Goal: Use online tool/utility: Utilize a website feature to perform a specific function

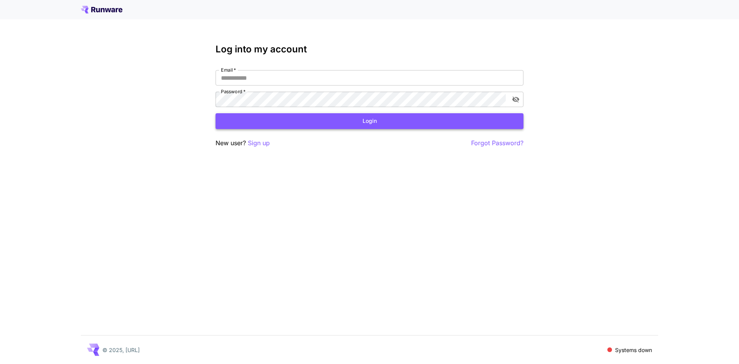
type input "**********"
click at [374, 123] on button "Login" at bounding box center [370, 121] width 308 height 16
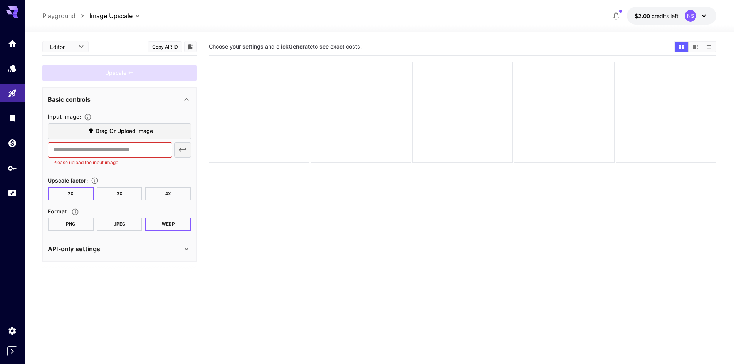
click at [104, 127] on span "Drag or upload image" at bounding box center [124, 131] width 57 height 10
click at [0, 0] on input "Drag or upload image" at bounding box center [0, 0] width 0 height 0
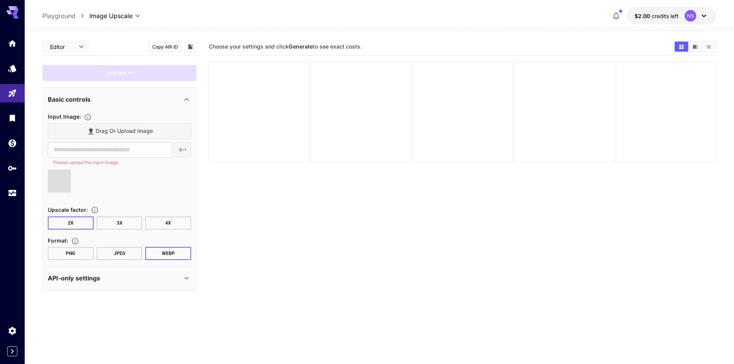
type input "**********"
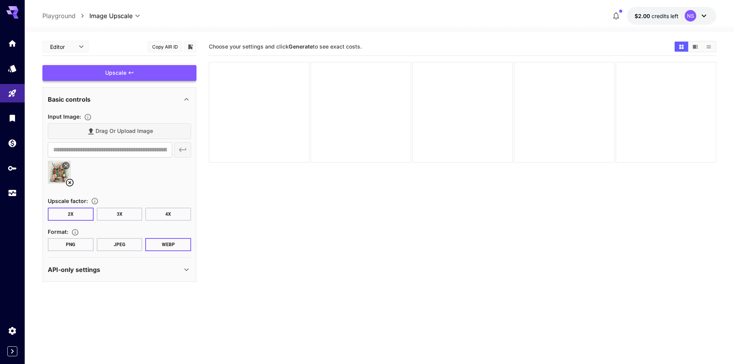
click at [135, 77] on div "Upscale" at bounding box center [119, 73] width 154 height 16
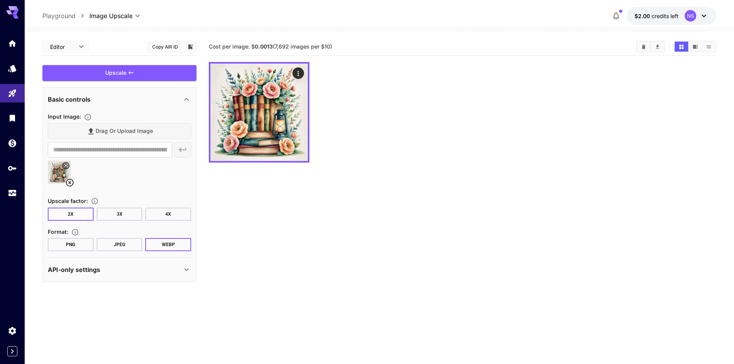
click at [119, 245] on button "JPEG" at bounding box center [120, 244] width 46 height 13
click at [127, 72] on div "Upscale" at bounding box center [119, 73] width 154 height 16
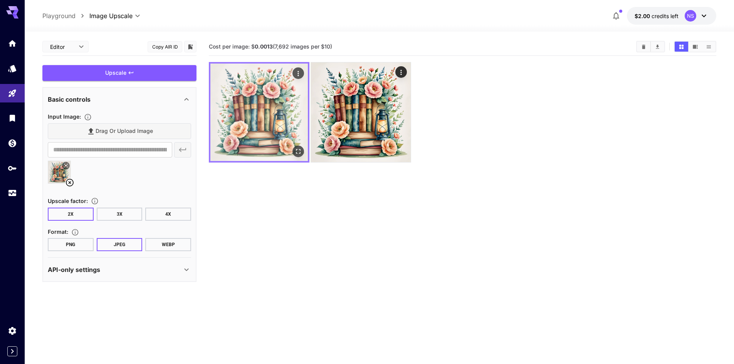
click at [274, 130] on img at bounding box center [258, 112] width 97 height 97
click at [301, 152] on icon "Open in fullscreen" at bounding box center [298, 152] width 8 height 8
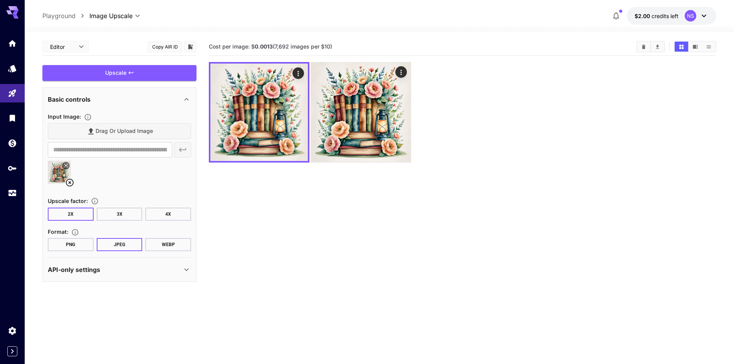
click at [117, 21] on div "**********" at bounding box center [379, 16] width 674 height 18
click at [118, 18] on body "**********" at bounding box center [367, 212] width 734 height 425
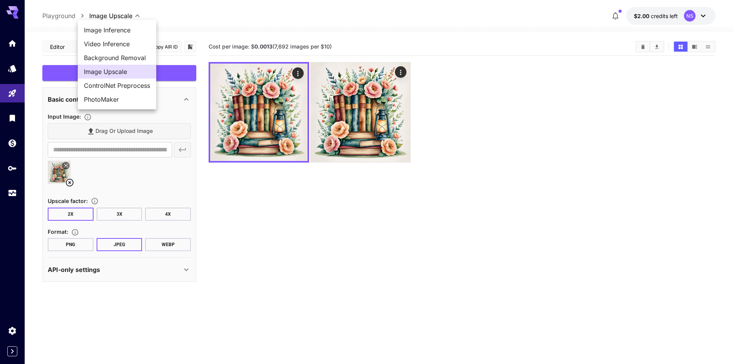
click at [132, 55] on span "Background Removal" at bounding box center [117, 57] width 66 height 9
type input "**********"
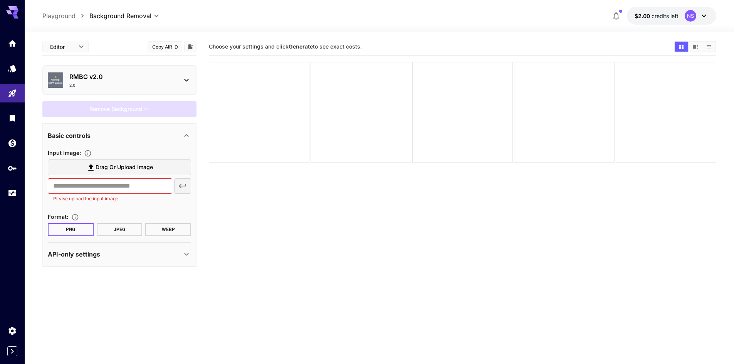
click at [124, 166] on span "Drag or upload image" at bounding box center [124, 168] width 57 height 10
click at [0, 0] on input "Drag or upload image" at bounding box center [0, 0] width 0 height 0
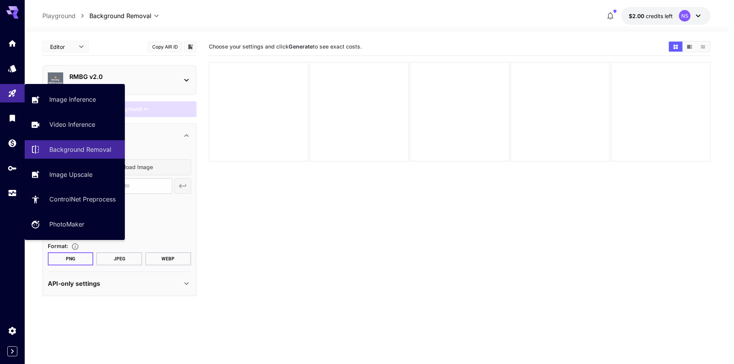
type input "**********"
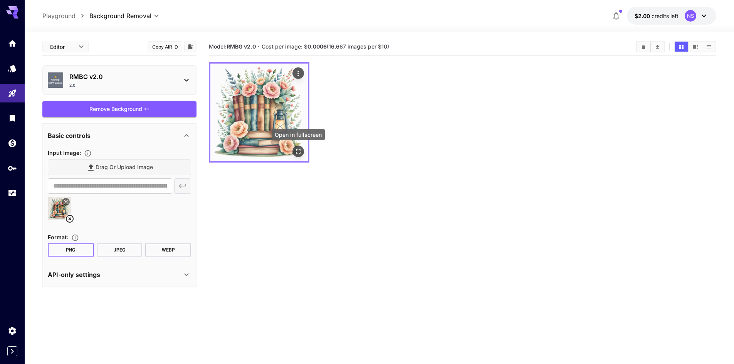
click at [298, 153] on icon "Open in fullscreen" at bounding box center [298, 152] width 8 height 8
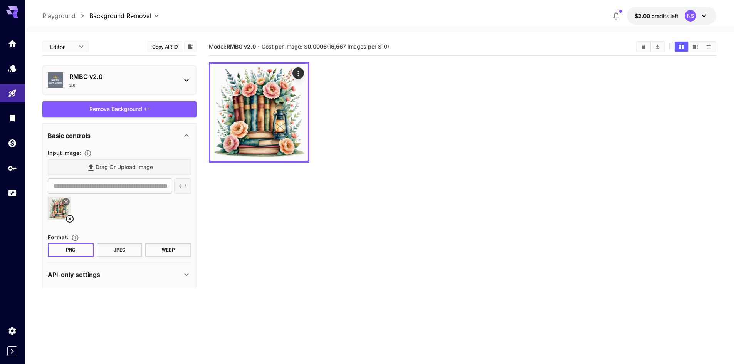
click at [129, 18] on body "**********" at bounding box center [367, 212] width 734 height 425
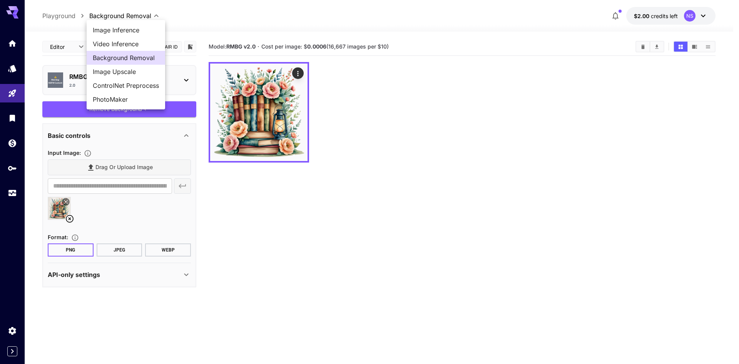
click at [124, 72] on span "Image Upscale" at bounding box center [126, 71] width 66 height 9
type input "**********"
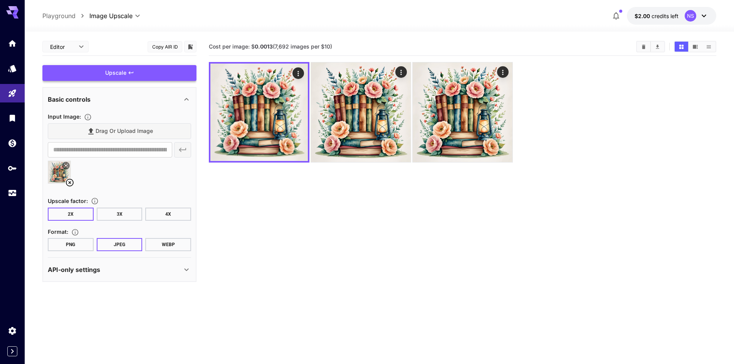
click at [73, 245] on button "PNG" at bounding box center [71, 244] width 46 height 13
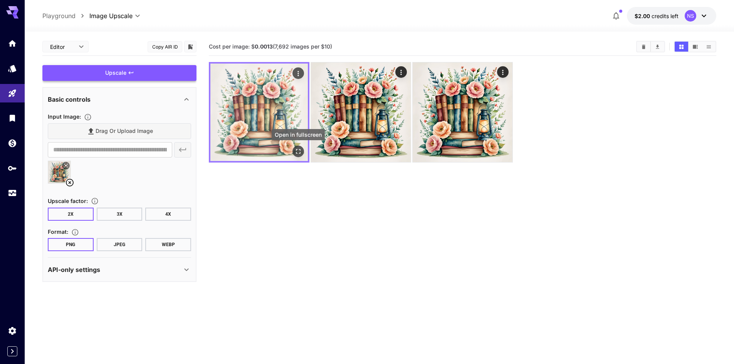
click at [295, 153] on icon "Open in fullscreen" at bounding box center [298, 152] width 8 height 8
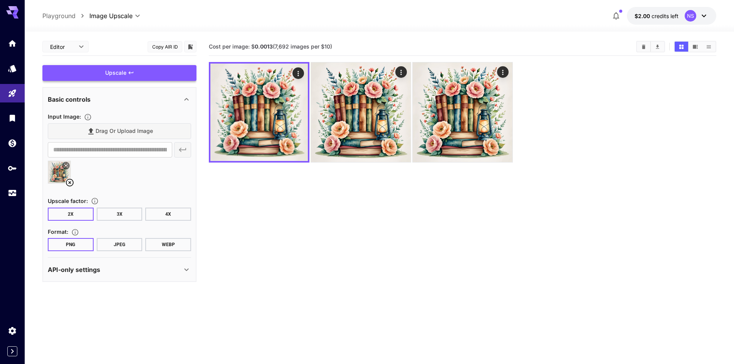
click at [125, 74] on div "Upscale" at bounding box center [119, 73] width 154 height 16
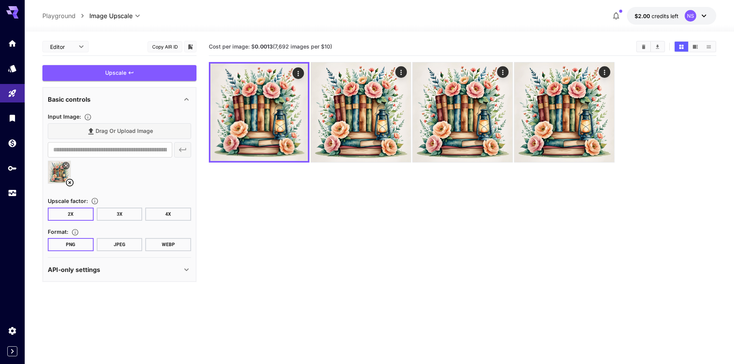
click at [71, 181] on icon at bounding box center [69, 182] width 9 height 9
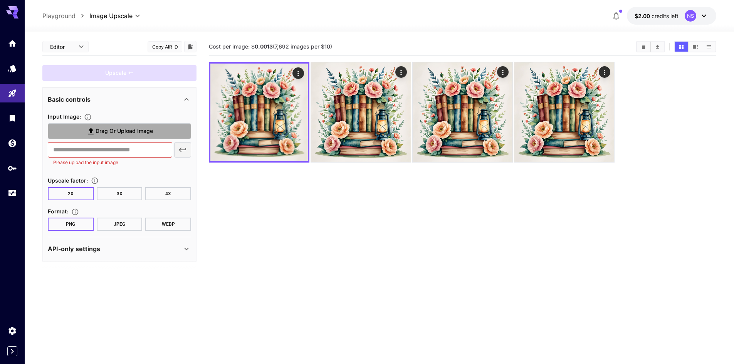
click at [117, 132] on span "Drag or upload image" at bounding box center [124, 131] width 57 height 10
click at [0, 0] on input "Drag or upload image" at bounding box center [0, 0] width 0 height 0
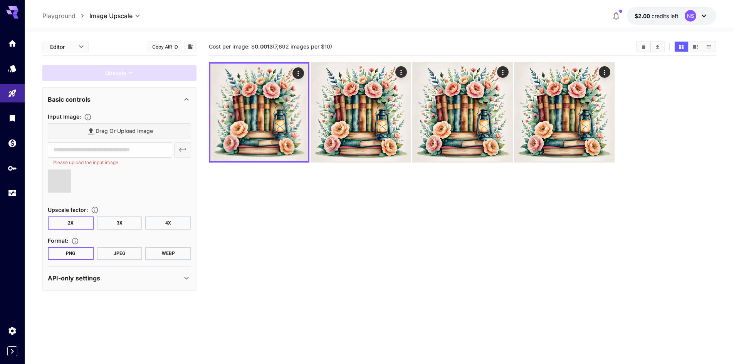
type input "**********"
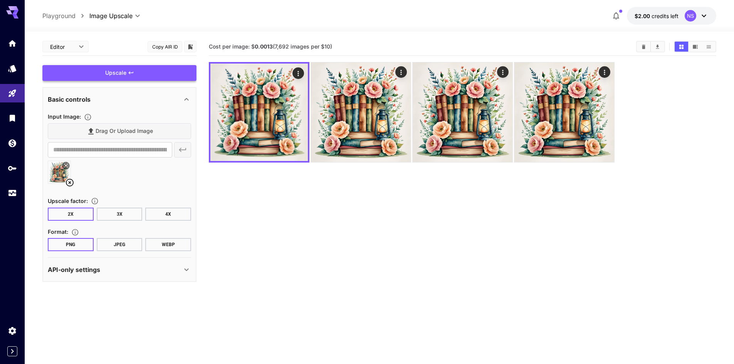
click at [143, 74] on div "Upscale" at bounding box center [119, 73] width 154 height 16
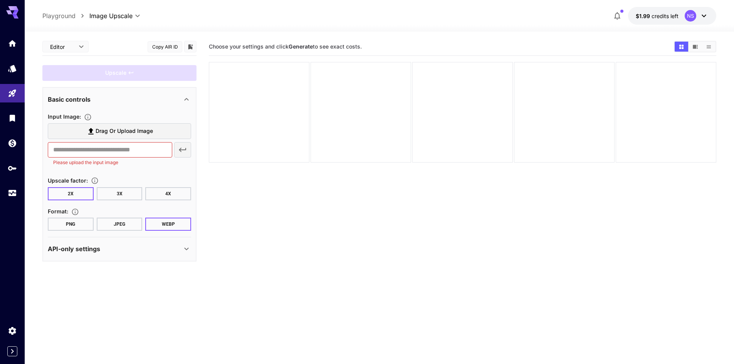
click at [114, 128] on span "Drag or upload image" at bounding box center [124, 131] width 57 height 10
click at [0, 0] on input "Drag or upload image" at bounding box center [0, 0] width 0 height 0
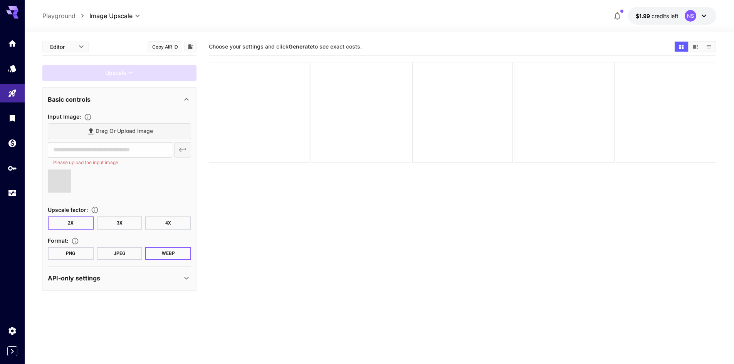
type input "**********"
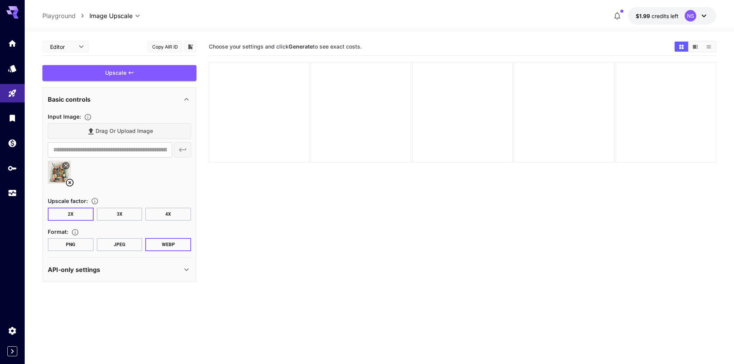
click at [78, 45] on body "**********" at bounding box center [367, 212] width 734 height 425
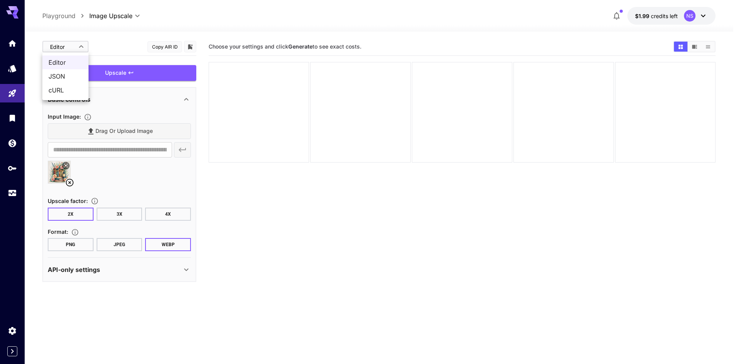
click at [132, 51] on div at bounding box center [369, 182] width 739 height 364
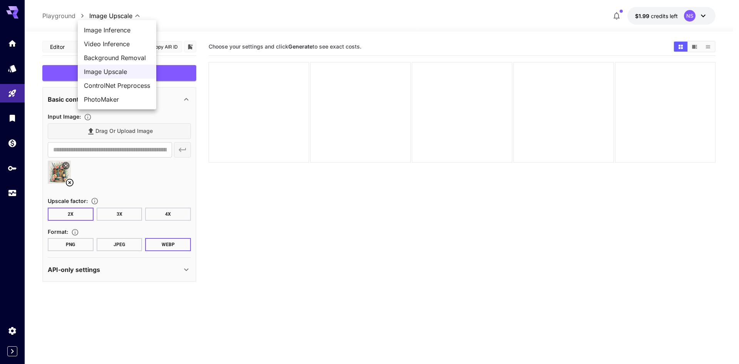
click at [121, 15] on body "**********" at bounding box center [369, 212] width 739 height 425
click at [130, 59] on span "Background Removal" at bounding box center [117, 57] width 66 height 9
type input "**********"
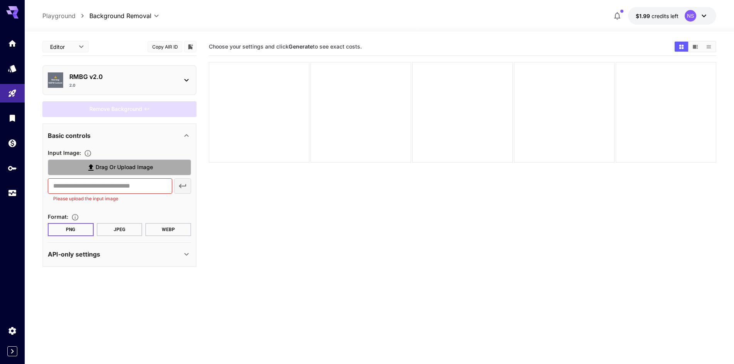
click at [117, 162] on label "Drag or upload image" at bounding box center [119, 167] width 143 height 16
click at [0, 0] on input "Drag or upload image" at bounding box center [0, 0] width 0 height 0
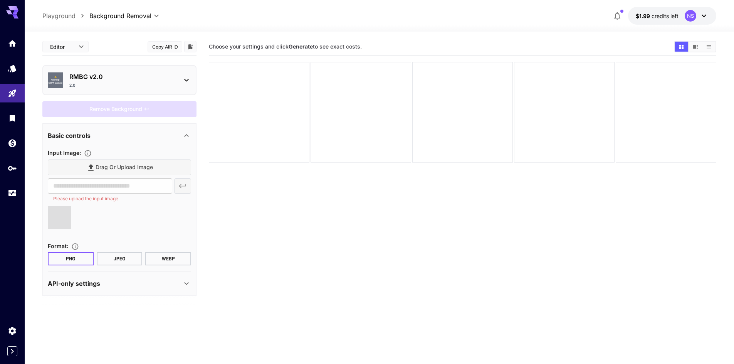
type input "**********"
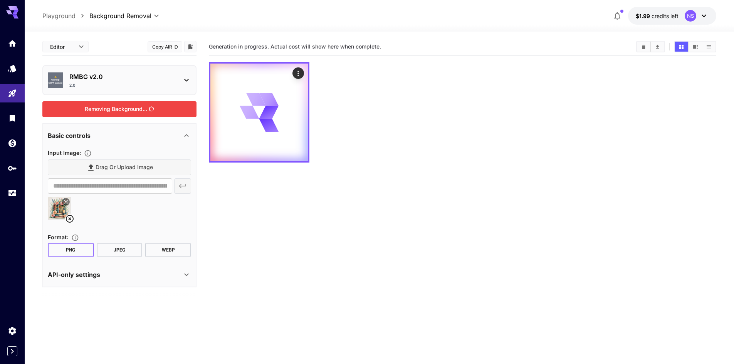
click at [100, 105] on div "Removing Background..." at bounding box center [119, 109] width 154 height 16
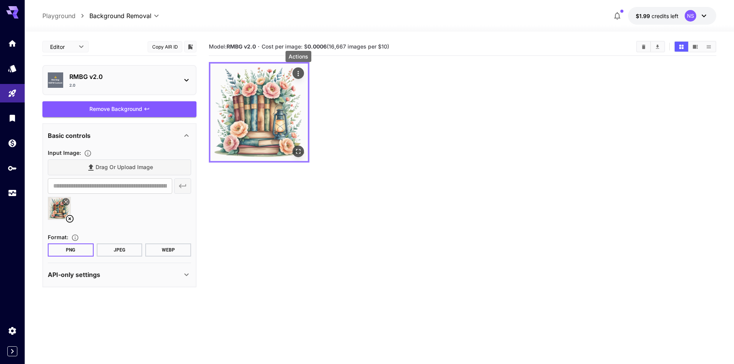
click at [298, 73] on icon "Actions" at bounding box center [297, 73] width 1 height 5
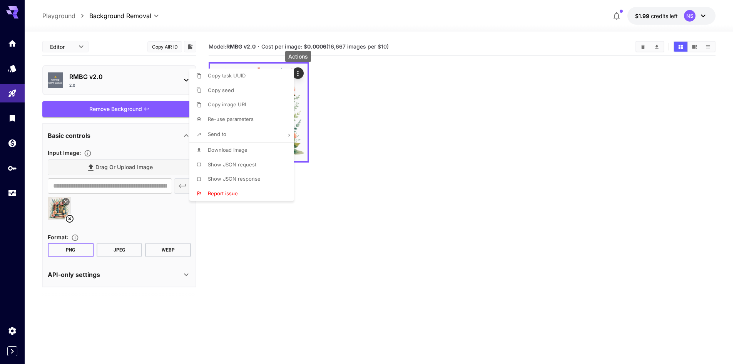
click at [230, 107] on p "Copy image URL" at bounding box center [228, 105] width 40 height 8
click at [396, 176] on div at bounding box center [369, 182] width 739 height 364
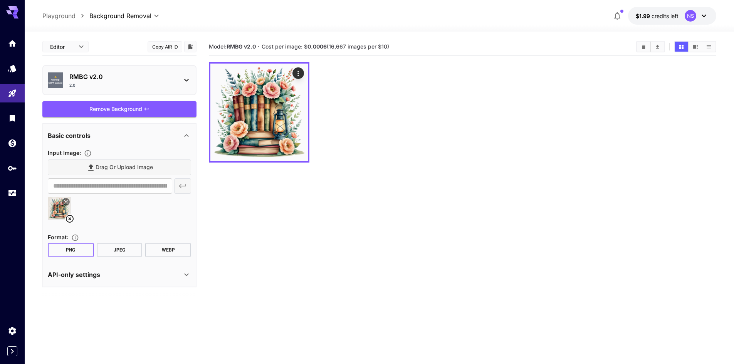
click at [61, 209] on img at bounding box center [59, 208] width 22 height 22
click at [89, 80] on p "RMBG v2.0" at bounding box center [122, 76] width 106 height 9
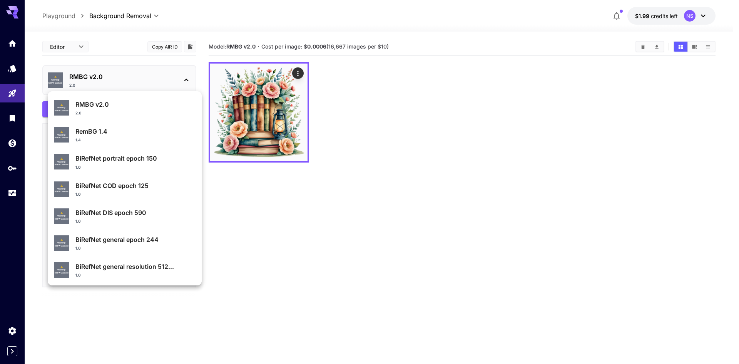
click at [169, 50] on div at bounding box center [369, 182] width 739 height 364
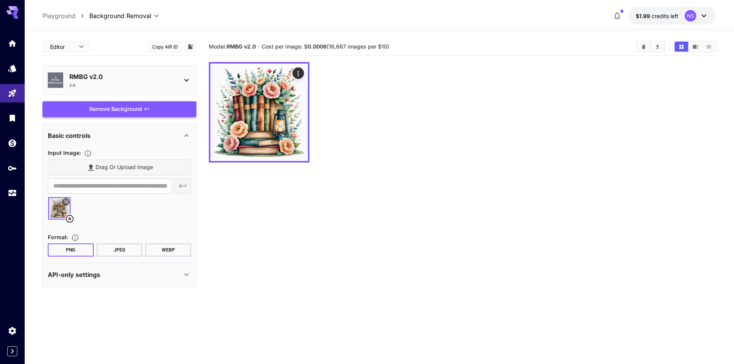
click at [119, 107] on div "Remove Background" at bounding box center [119, 109] width 154 height 16
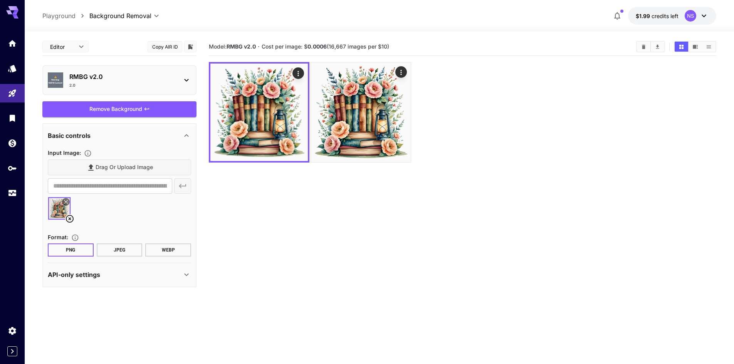
click at [149, 275] on div "API-only settings" at bounding box center [115, 274] width 134 height 9
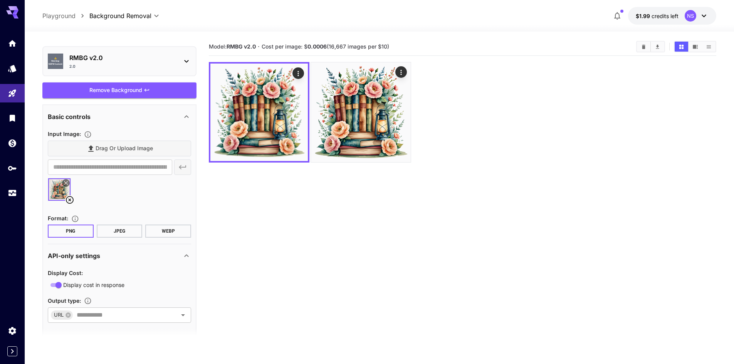
scroll to position [29, 0]
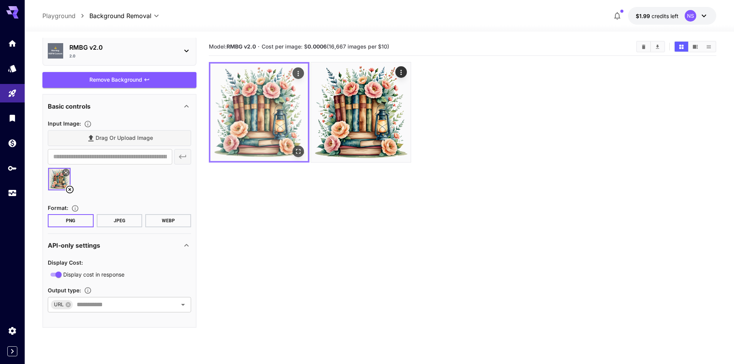
click at [279, 99] on img at bounding box center [258, 112] width 97 height 97
click at [295, 153] on icon "Open in fullscreen" at bounding box center [298, 152] width 8 height 8
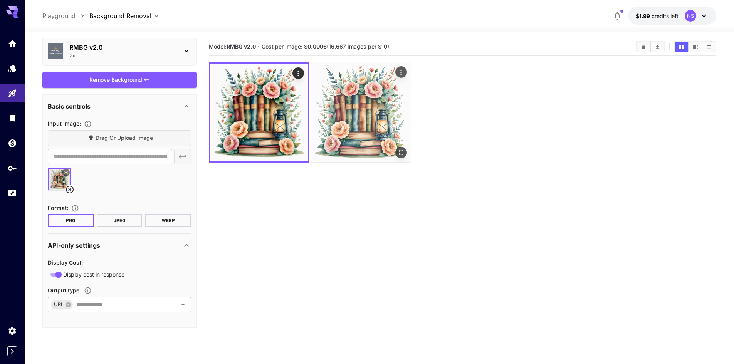
click at [368, 114] on img at bounding box center [361, 112] width 100 height 100
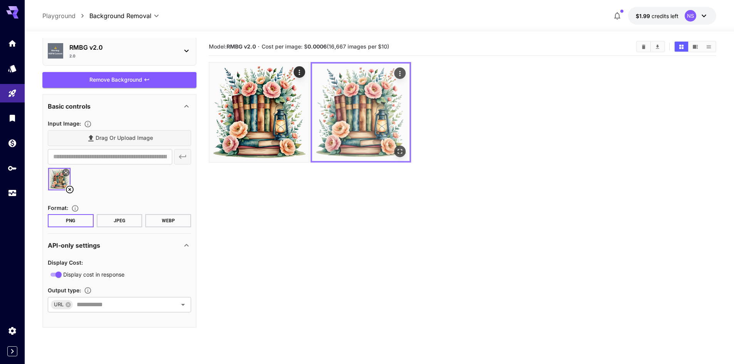
click at [402, 148] on icon "Open in fullscreen" at bounding box center [400, 152] width 8 height 8
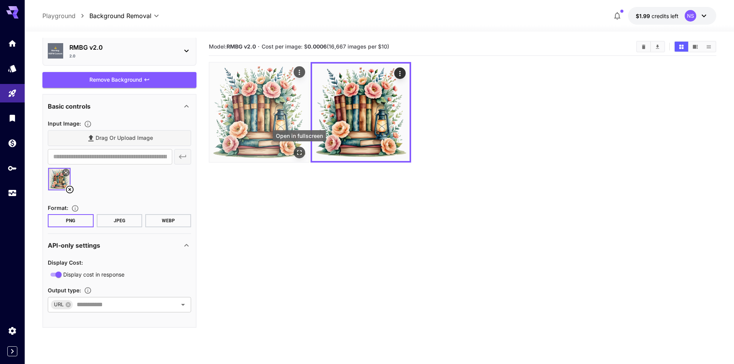
click at [300, 153] on icon "Open in fullscreen" at bounding box center [299, 153] width 8 height 8
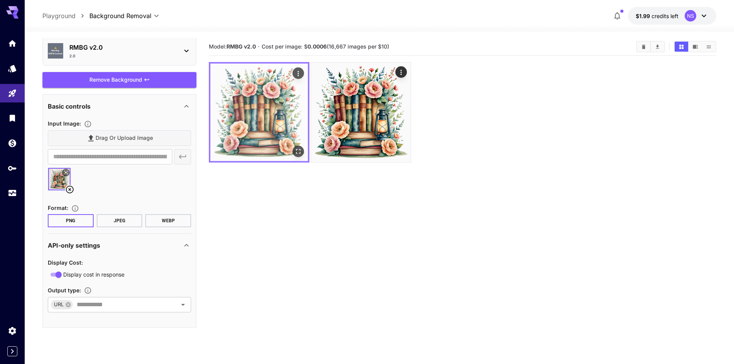
click at [298, 72] on icon "Actions" at bounding box center [297, 73] width 1 height 5
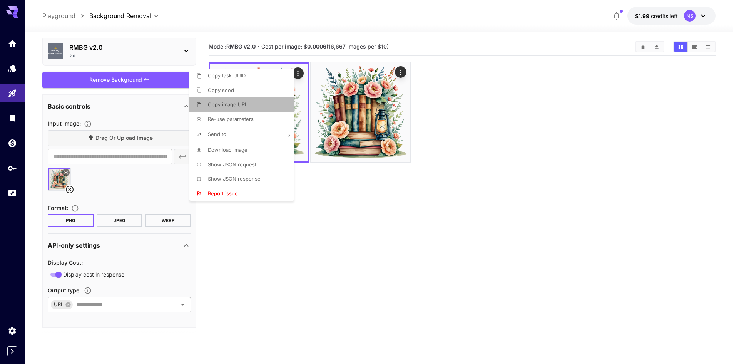
click at [257, 101] on li "Copy image URL" at bounding box center [243, 104] width 109 height 15
click at [531, 126] on div at bounding box center [369, 182] width 739 height 364
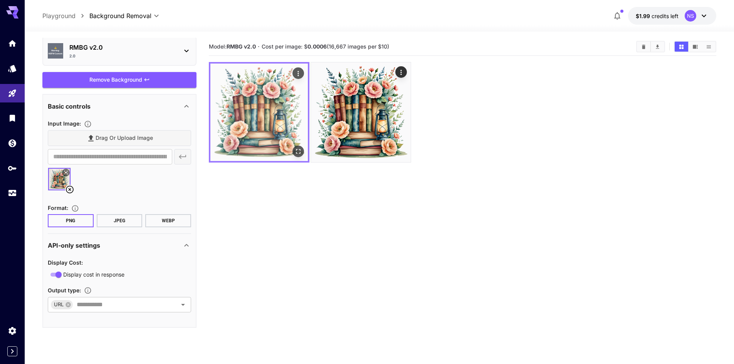
click at [266, 84] on img at bounding box center [258, 112] width 97 height 97
click at [301, 156] on div "Open in fullscreen" at bounding box center [298, 152] width 12 height 12
click at [302, 151] on button "Open in fullscreen" at bounding box center [298, 152] width 12 height 12
click at [301, 72] on icon "Actions" at bounding box center [298, 74] width 8 height 8
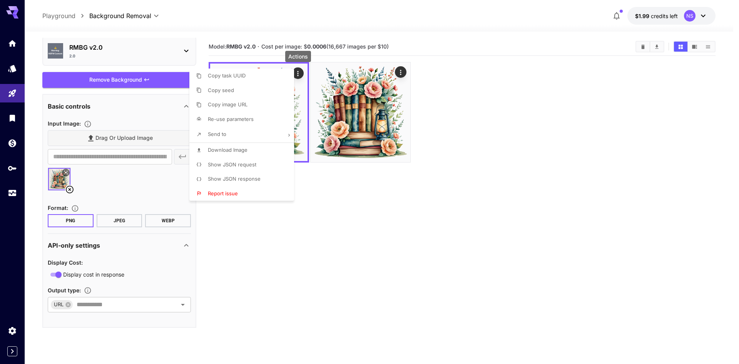
click at [231, 134] on li "Send to" at bounding box center [243, 134] width 109 height 16
click at [208, 93] on span "Upscale Image" at bounding box center [221, 90] width 26 height 6
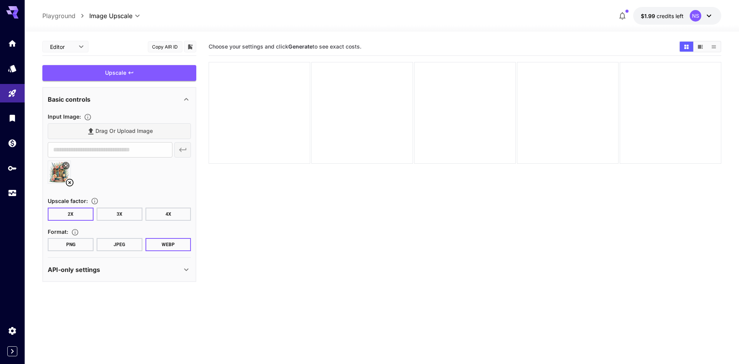
type input "**********"
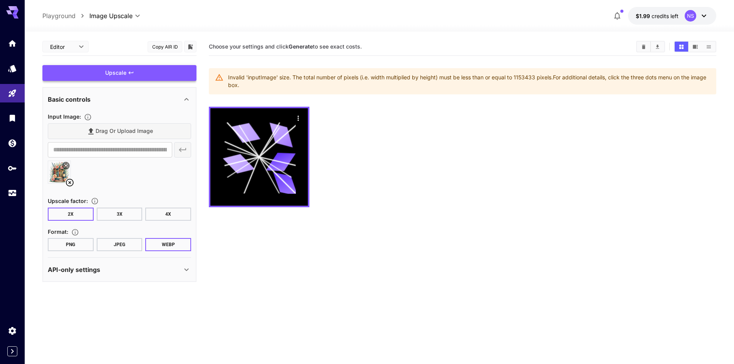
click at [84, 244] on button "PNG" at bounding box center [71, 244] width 46 height 13
click at [143, 74] on div "Upscale" at bounding box center [119, 73] width 154 height 16
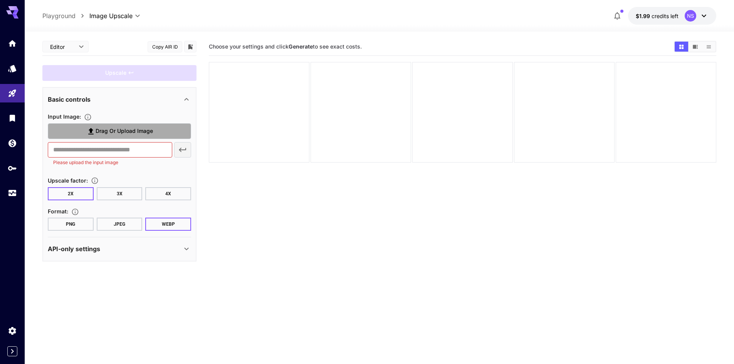
click at [108, 130] on span "Drag or upload image" at bounding box center [124, 131] width 57 height 10
click at [0, 0] on input "Drag or upload image" at bounding box center [0, 0] width 0 height 0
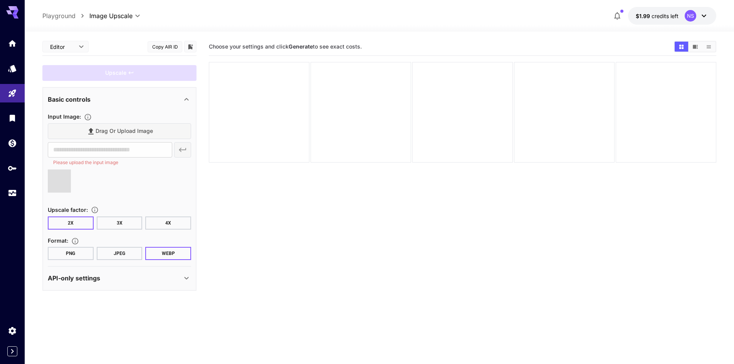
type input "**********"
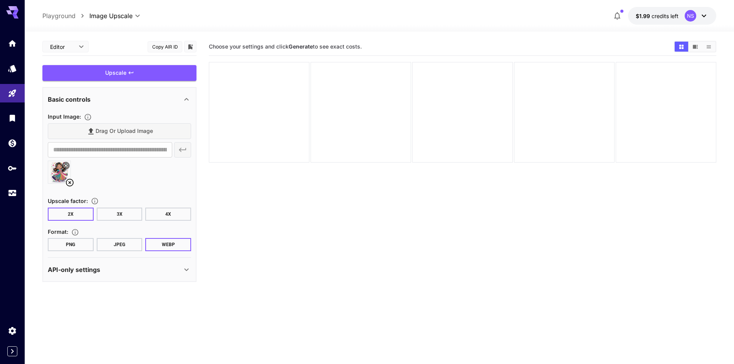
click at [128, 14] on body "**********" at bounding box center [367, 212] width 734 height 425
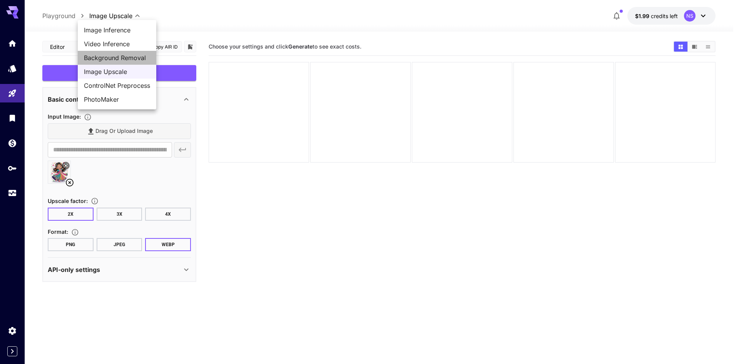
click at [119, 57] on span "Background Removal" at bounding box center [117, 57] width 66 height 9
type input "**********"
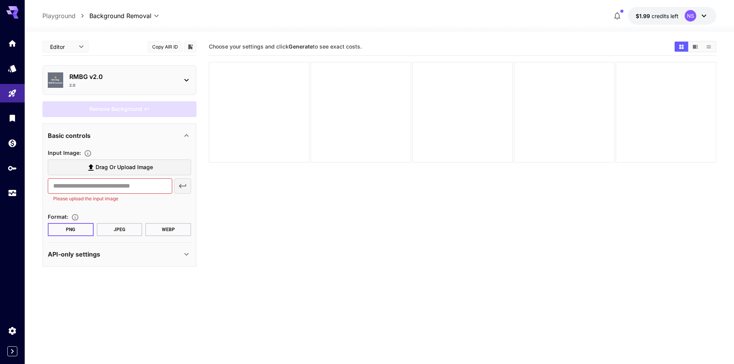
click at [72, 230] on button "PNG" at bounding box center [71, 229] width 46 height 13
click at [95, 160] on label "Drag or upload image" at bounding box center [119, 167] width 143 height 16
click at [0, 0] on input "Drag or upload image" at bounding box center [0, 0] width 0 height 0
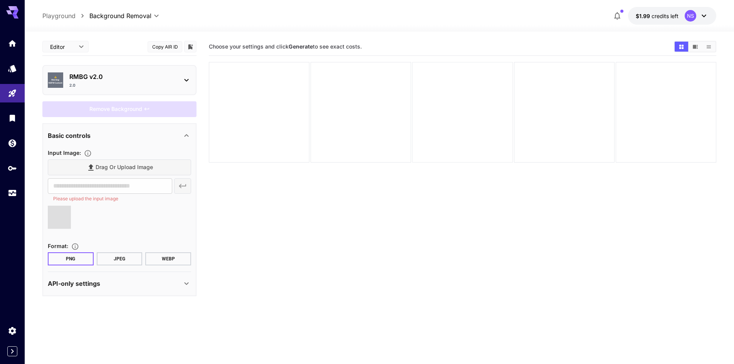
type input "**********"
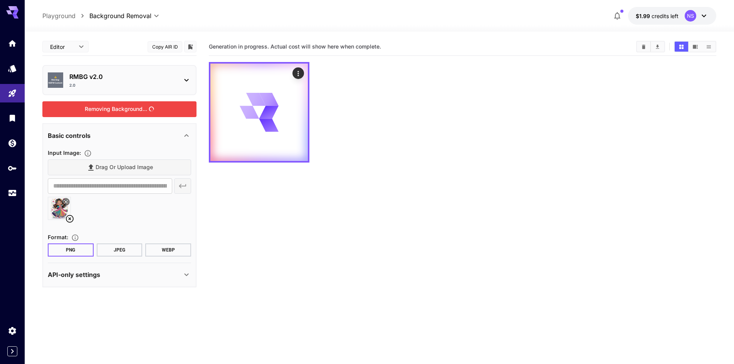
click at [126, 106] on div "Removing Background..." at bounding box center [119, 109] width 154 height 16
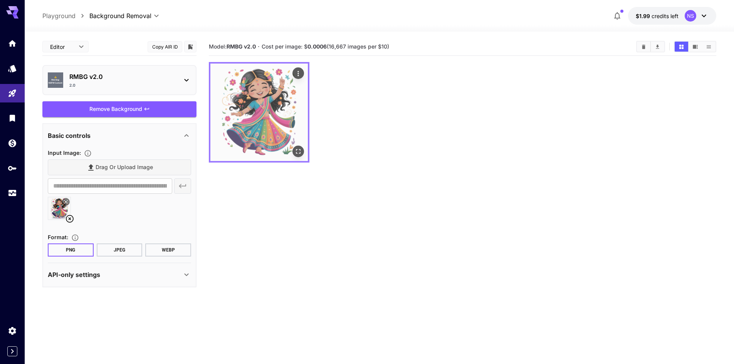
click at [256, 109] on img at bounding box center [258, 112] width 97 height 97
click at [296, 151] on icon "Open in fullscreen" at bounding box center [298, 152] width 8 height 8
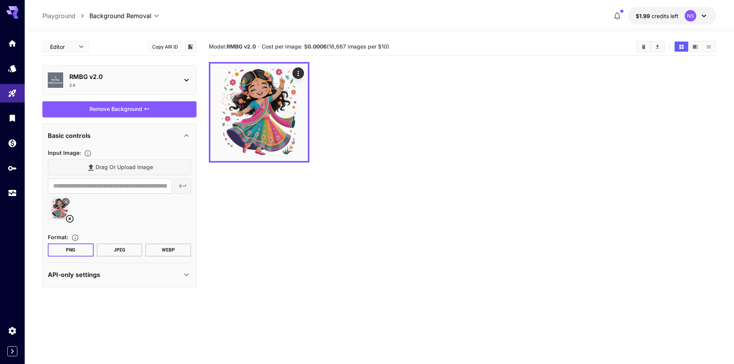
click at [185, 80] on icon at bounding box center [186, 80] width 4 height 3
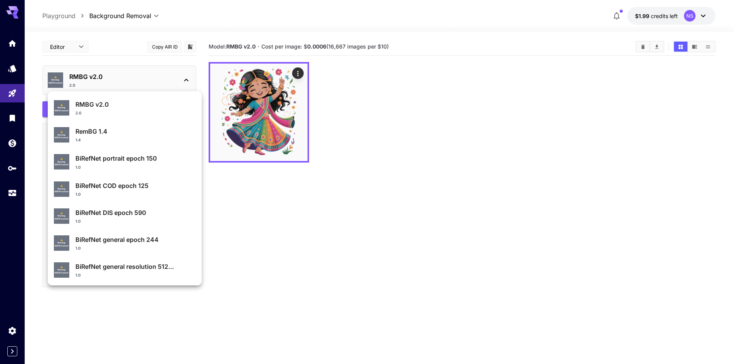
click at [185, 80] on div at bounding box center [369, 182] width 739 height 364
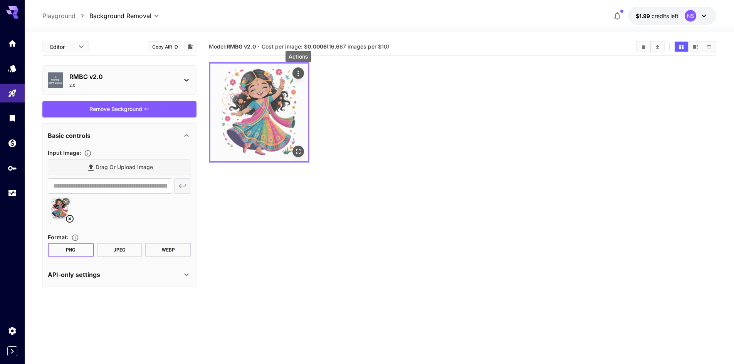
click at [297, 75] on icon "Actions" at bounding box center [298, 74] width 8 height 8
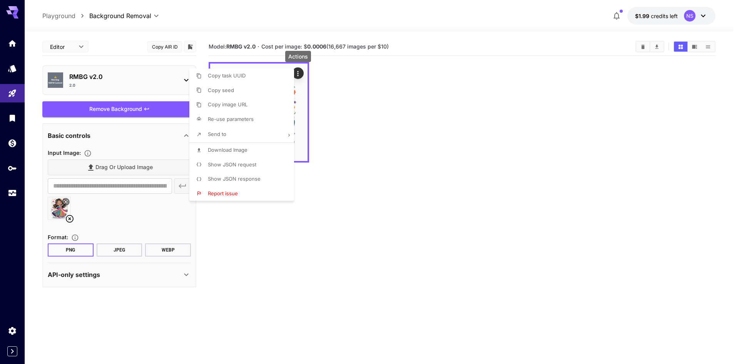
click at [235, 135] on li "Send to" at bounding box center [243, 134] width 109 height 16
click at [208, 93] on span "Upscale Image" at bounding box center [221, 90] width 26 height 6
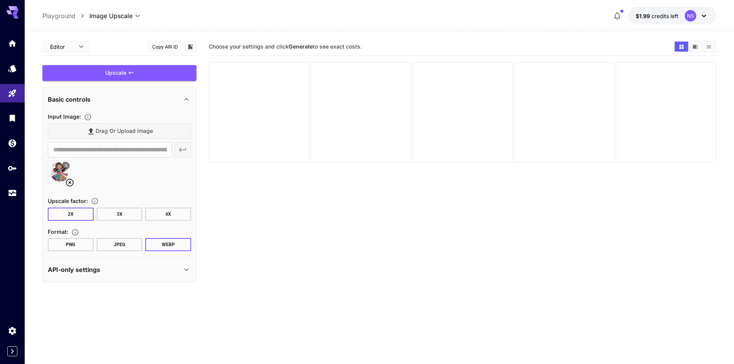
click at [74, 241] on button "PNG" at bounding box center [71, 244] width 46 height 13
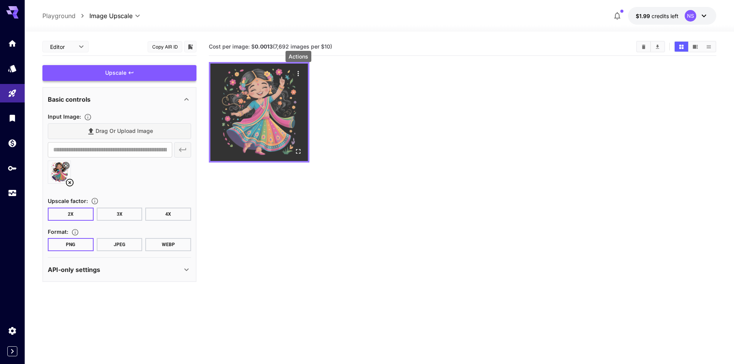
click at [297, 71] on icon "Actions" at bounding box center [298, 74] width 8 height 8
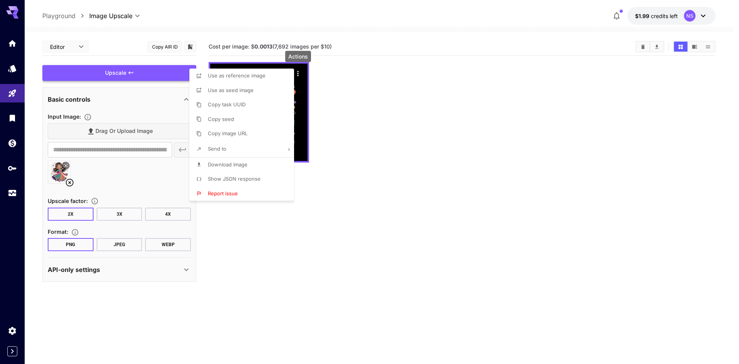
click at [235, 162] on span "Download Image" at bounding box center [228, 164] width 40 height 6
click at [219, 130] on p "Copy image URL" at bounding box center [228, 134] width 40 height 8
click at [500, 111] on div at bounding box center [369, 182] width 739 height 364
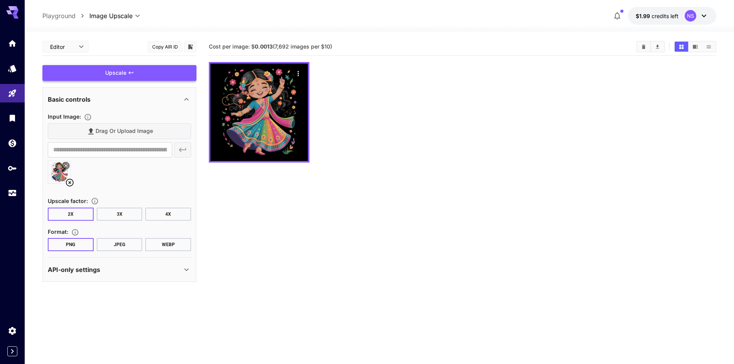
click at [188, 268] on icon at bounding box center [186, 269] width 9 height 9
click at [185, 98] on icon at bounding box center [186, 99] width 9 height 9
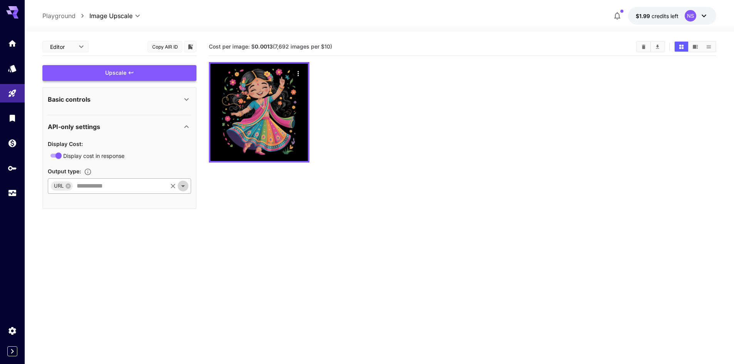
click at [183, 188] on icon "Open" at bounding box center [182, 185] width 9 height 9
click at [214, 217] on section "Cost per image: $ 0.0013 (7,692 images per $10)" at bounding box center [462, 220] width 507 height 364
click at [102, 100] on div "Basic controls" at bounding box center [115, 99] width 134 height 9
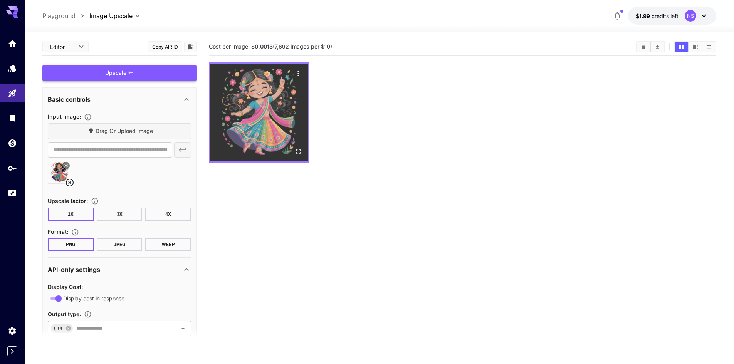
click at [276, 118] on img at bounding box center [258, 112] width 97 height 97
click at [297, 151] on icon "Open in fullscreen" at bounding box center [298, 152] width 8 height 8
click at [263, 102] on img at bounding box center [258, 112] width 97 height 97
click at [300, 153] on icon "Open in fullscreen" at bounding box center [298, 151] width 5 height 5
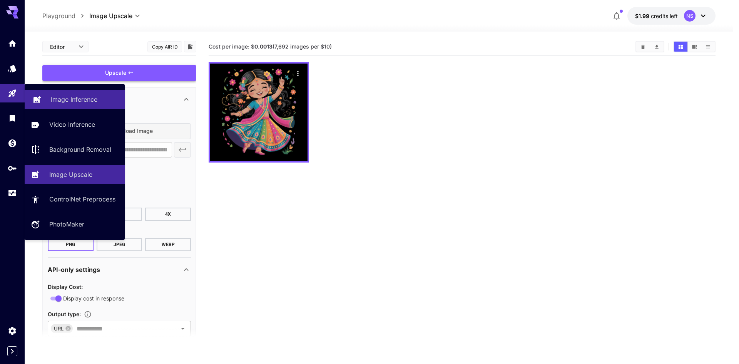
click at [91, 104] on p "Image Inference" at bounding box center [74, 99] width 47 height 9
type input "**********"
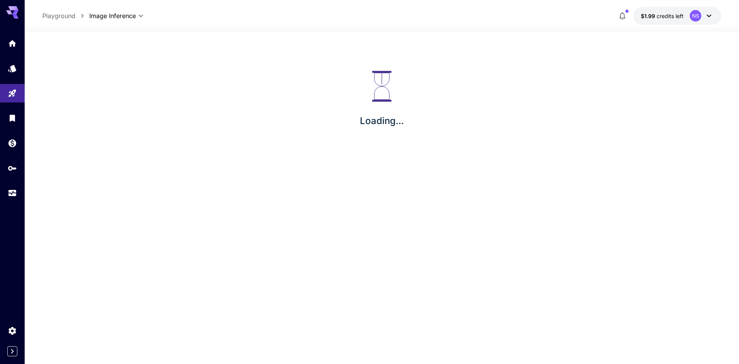
click at [128, 16] on body "**********" at bounding box center [369, 182] width 739 height 364
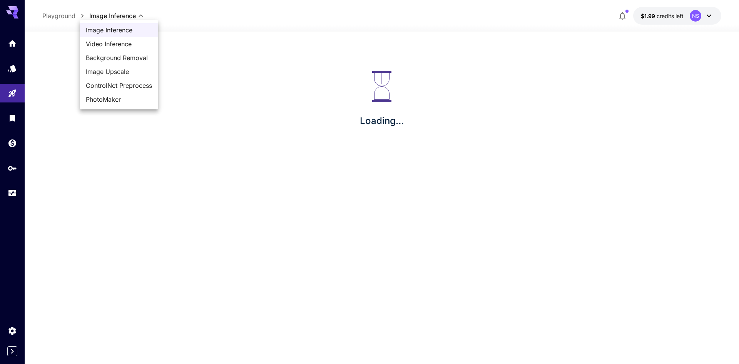
click at [14, 92] on div at bounding box center [369, 182] width 739 height 364
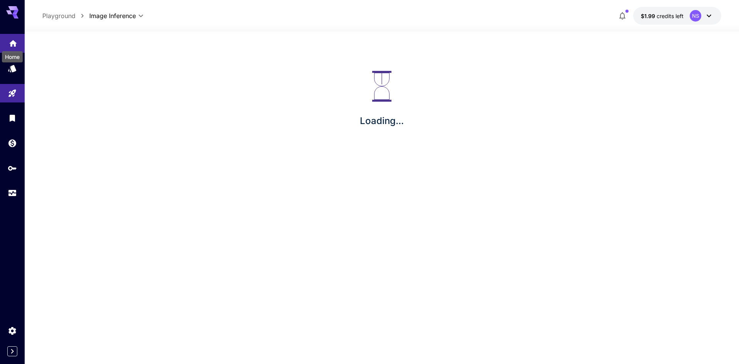
click at [13, 45] on icon "Home" at bounding box center [12, 41] width 9 height 9
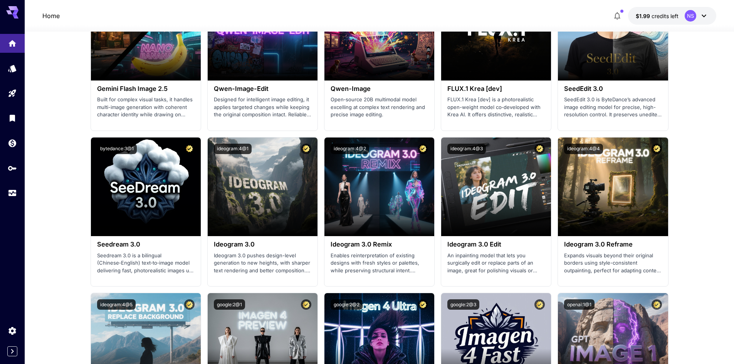
scroll to position [886, 0]
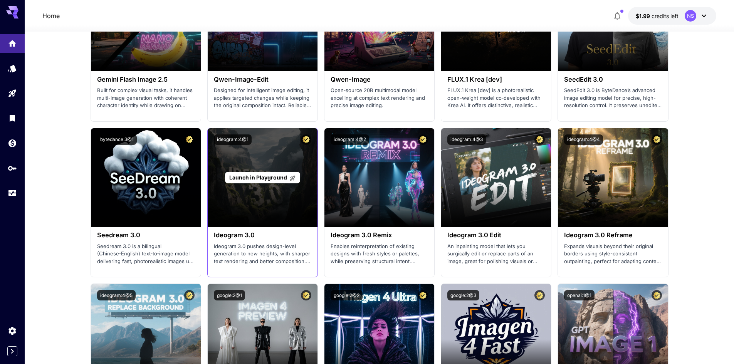
click at [264, 199] on div "Launch in Playground" at bounding box center [263, 177] width 110 height 99
click at [267, 180] on span "Launch in Playground" at bounding box center [258, 177] width 58 height 7
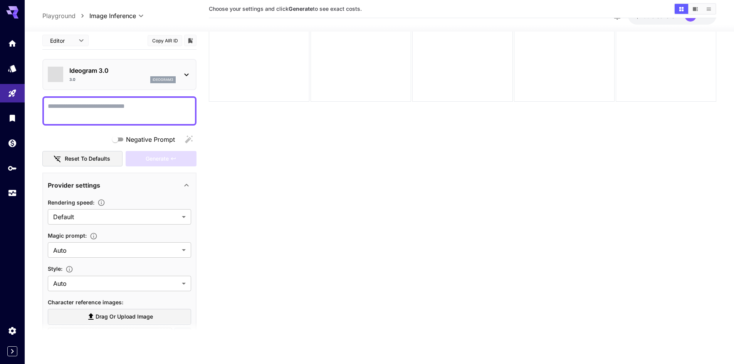
scroll to position [61, 0]
click at [183, 80] on div "Ideogram 3.0 3.0 ideogram3" at bounding box center [119, 74] width 143 height 23
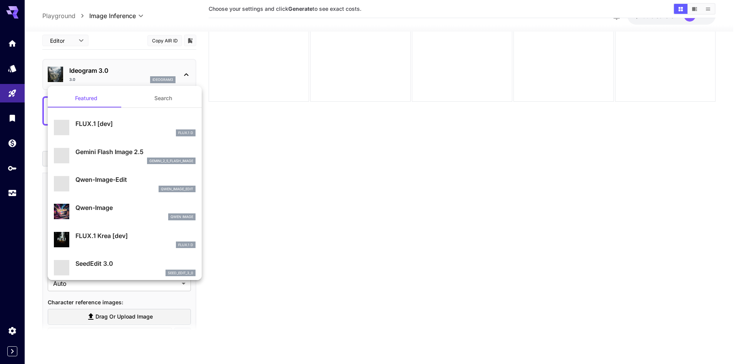
click at [178, 74] on div at bounding box center [369, 182] width 739 height 364
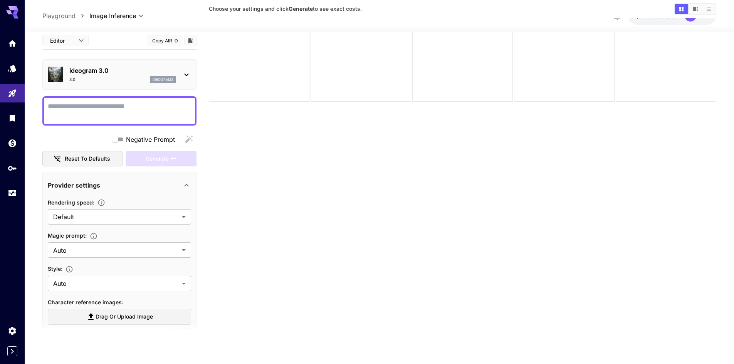
click at [78, 111] on textarea "Negative Prompt" at bounding box center [119, 110] width 143 height 18
paste textarea "**********"
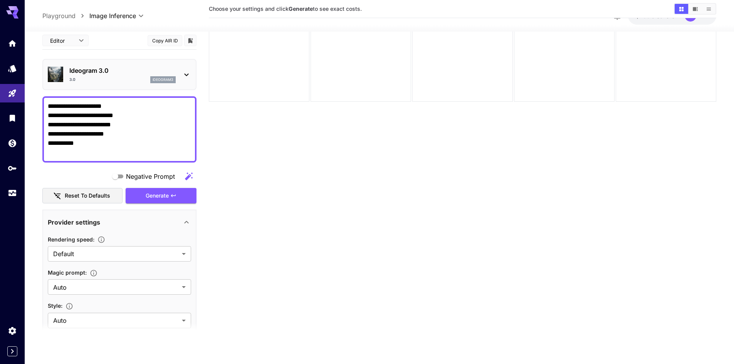
click at [124, 104] on textarea "**********" at bounding box center [119, 128] width 143 height 55
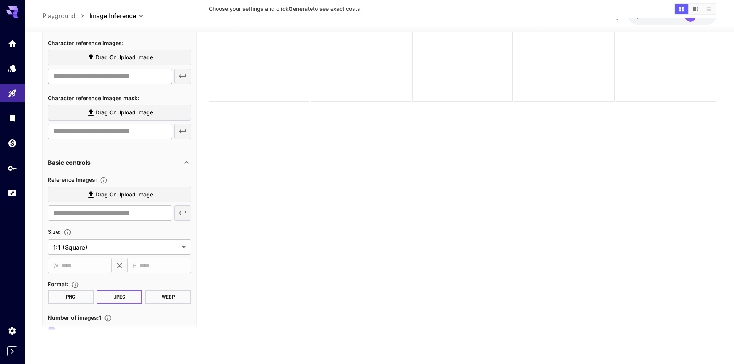
scroll to position [344, 0]
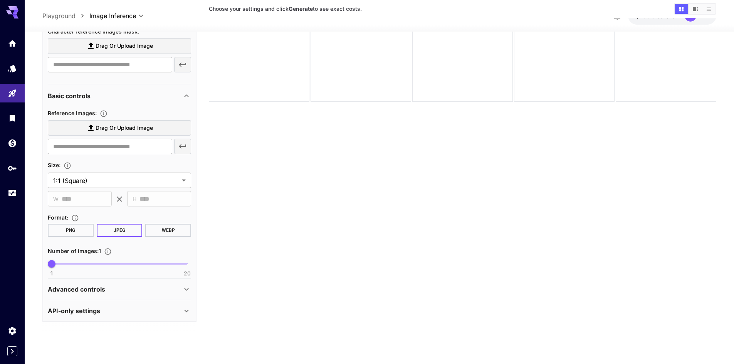
type textarea "**********"
click at [76, 232] on button "PNG" at bounding box center [71, 230] width 46 height 13
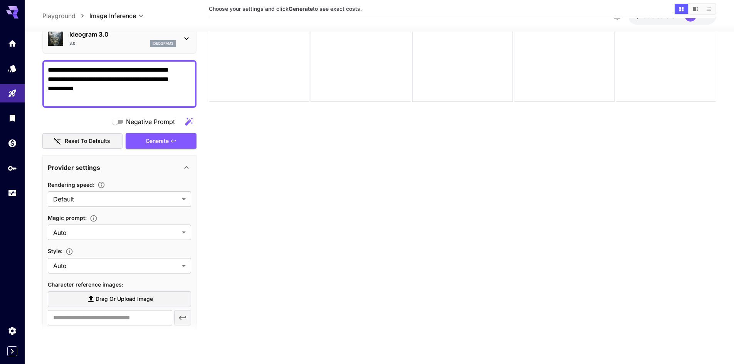
scroll to position [0, 0]
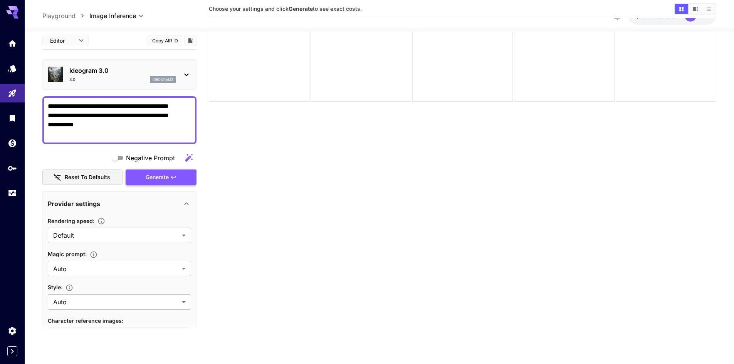
click at [163, 180] on span "Generate" at bounding box center [157, 177] width 23 height 10
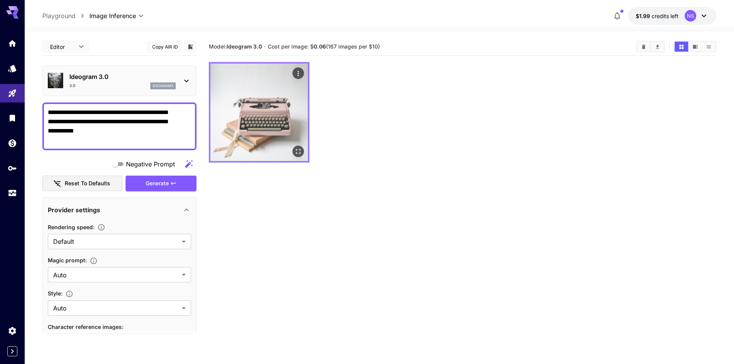
click at [291, 130] on img at bounding box center [258, 112] width 97 height 97
click at [300, 156] on button "Open in fullscreen" at bounding box center [298, 152] width 12 height 12
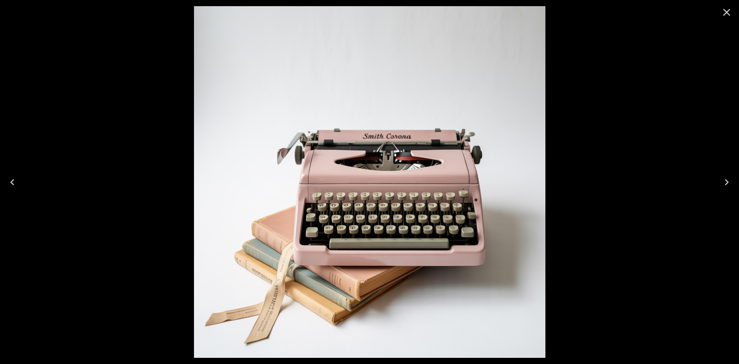
click at [403, 165] on img at bounding box center [370, 182] width 352 height 352
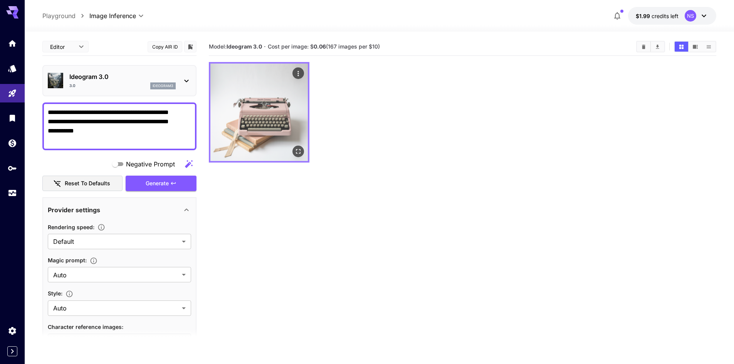
click at [246, 116] on img at bounding box center [258, 112] width 97 height 97
click at [299, 154] on icon "Open in fullscreen" at bounding box center [298, 152] width 8 height 8
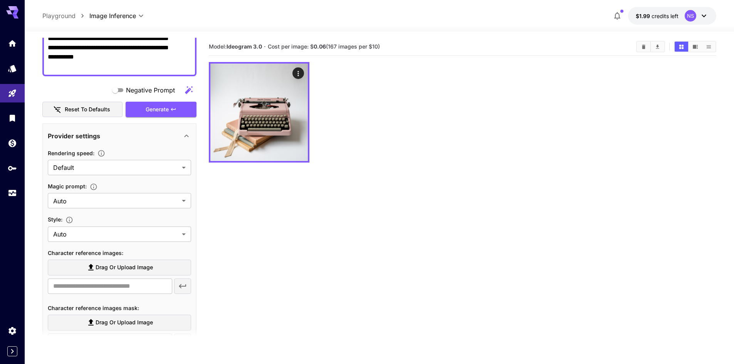
scroll to position [77, 0]
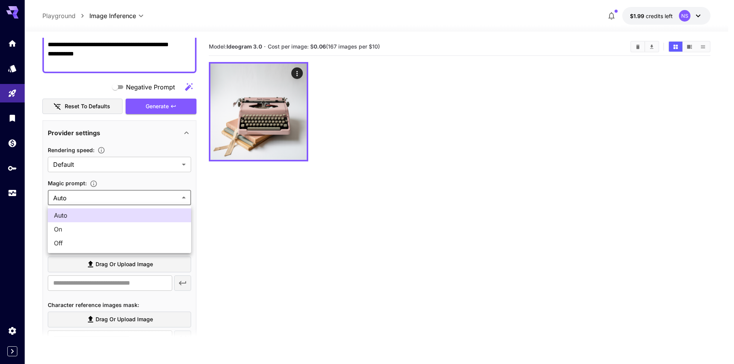
click at [73, 199] on body "**********" at bounding box center [367, 212] width 734 height 425
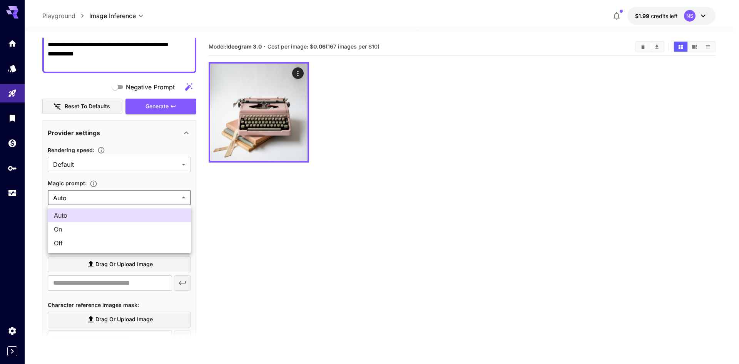
click at [73, 199] on div at bounding box center [369, 182] width 739 height 364
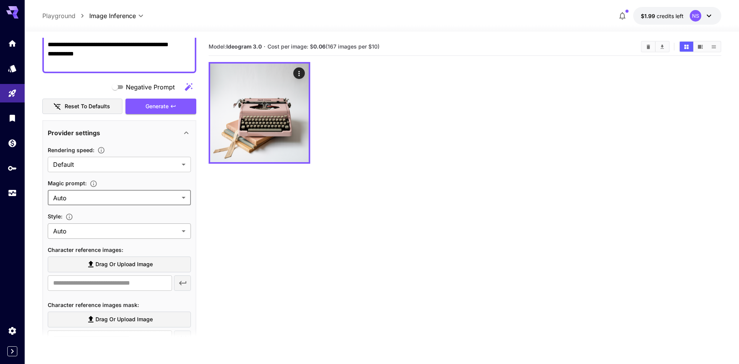
click at [80, 230] on body "**********" at bounding box center [369, 212] width 739 height 425
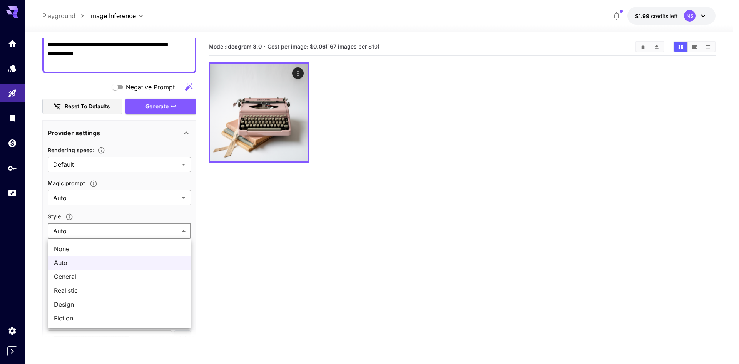
click at [77, 305] on span "Design" at bounding box center [119, 304] width 131 height 9
type input "******"
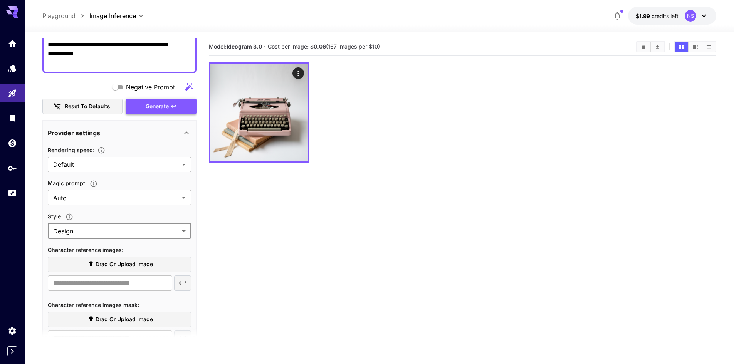
click at [154, 101] on button "Generate" at bounding box center [161, 107] width 71 height 16
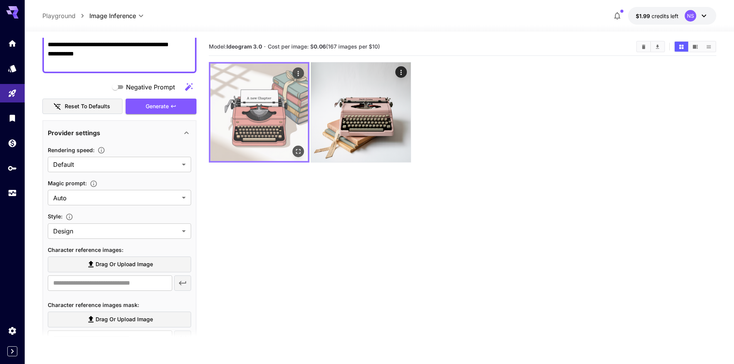
click at [261, 125] on img at bounding box center [258, 112] width 97 height 97
click at [297, 153] on icon "Open in fullscreen" at bounding box center [298, 152] width 8 height 8
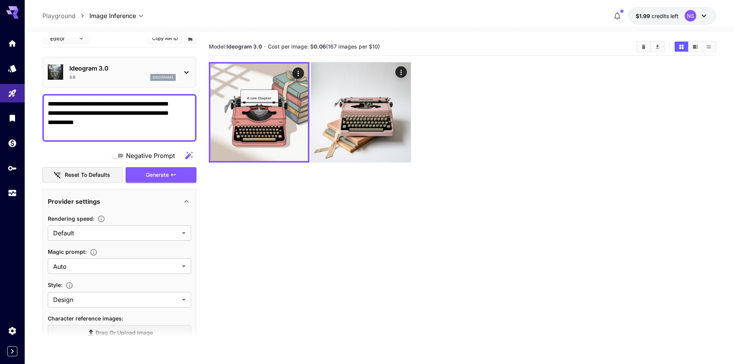
scroll to position [0, 0]
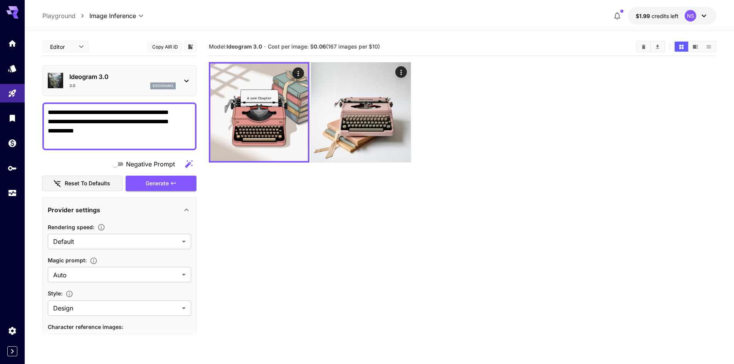
click at [184, 80] on icon at bounding box center [186, 80] width 9 height 9
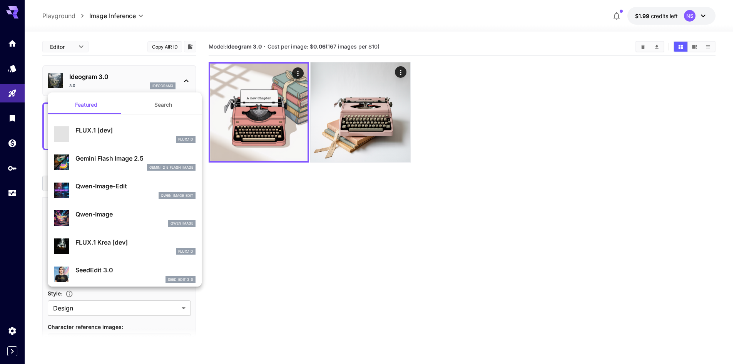
click at [184, 80] on div at bounding box center [369, 182] width 739 height 364
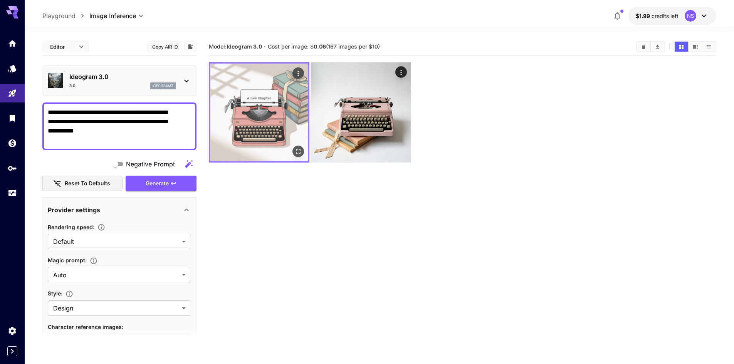
click at [295, 74] on icon "Actions" at bounding box center [298, 74] width 8 height 8
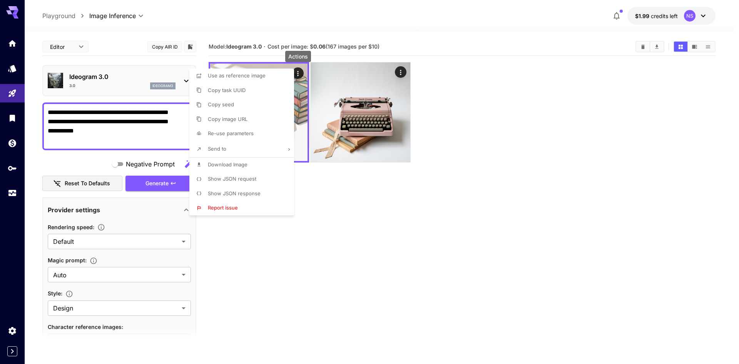
click at [253, 147] on li "Send to" at bounding box center [243, 149] width 109 height 16
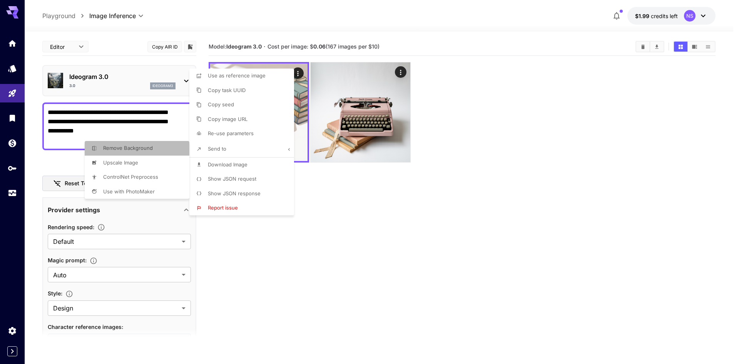
click at [208, 79] on span "Remove Background" at bounding box center [237, 75] width 58 height 6
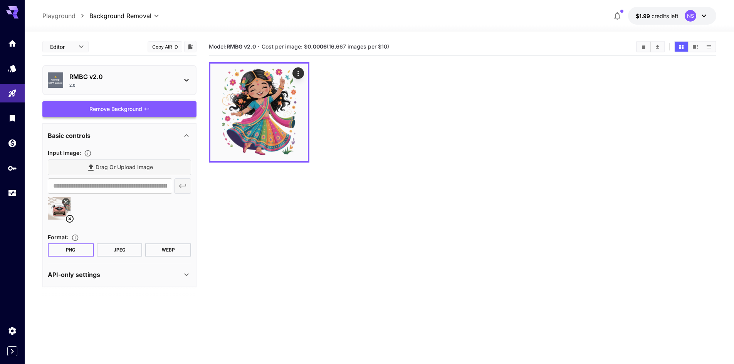
click at [111, 109] on div "Remove Background" at bounding box center [119, 109] width 154 height 16
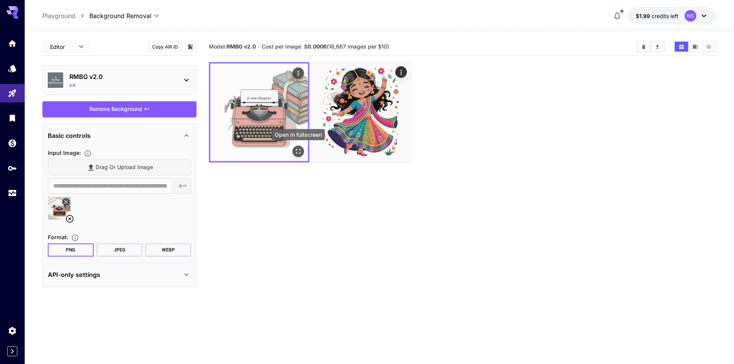
click at [298, 153] on icon "Open in fullscreen" at bounding box center [298, 152] width 8 height 8
click at [300, 75] on icon "Actions" at bounding box center [298, 74] width 8 height 8
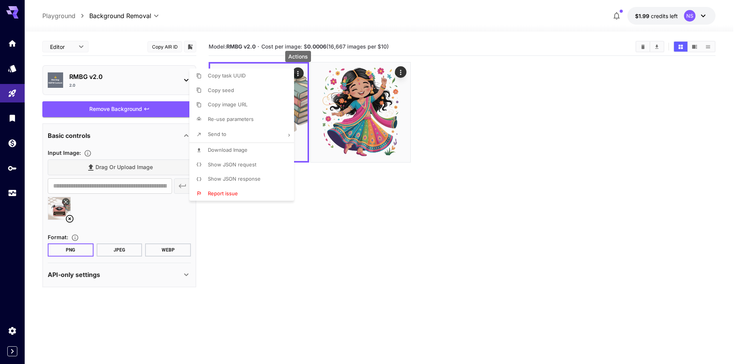
click at [267, 133] on li "Send to" at bounding box center [243, 134] width 109 height 16
click at [189, 98] on li "Upscale Image" at bounding box center [243, 90] width 109 height 15
type input "**********"
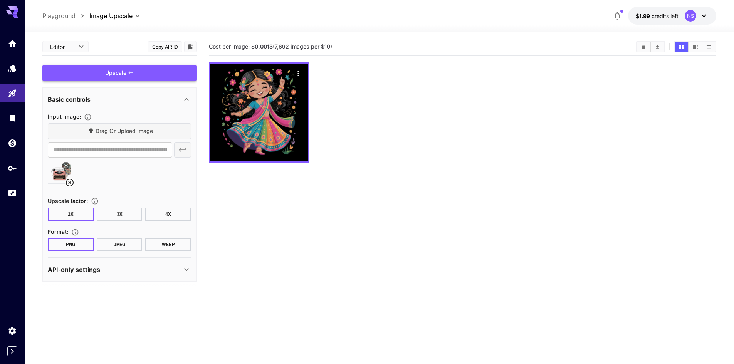
click at [139, 74] on div "Upscale" at bounding box center [119, 73] width 154 height 16
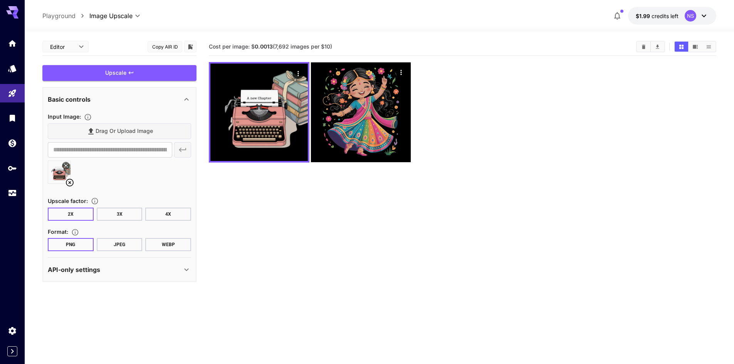
click at [84, 271] on p "API-only settings" at bounding box center [74, 269] width 52 height 9
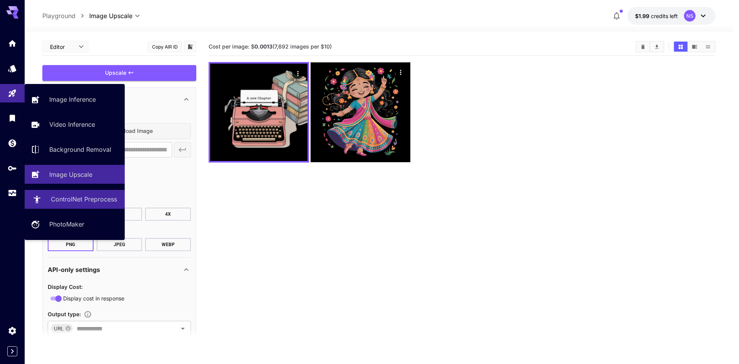
click at [97, 201] on p "ControlNet Preprocess" at bounding box center [84, 198] width 66 height 9
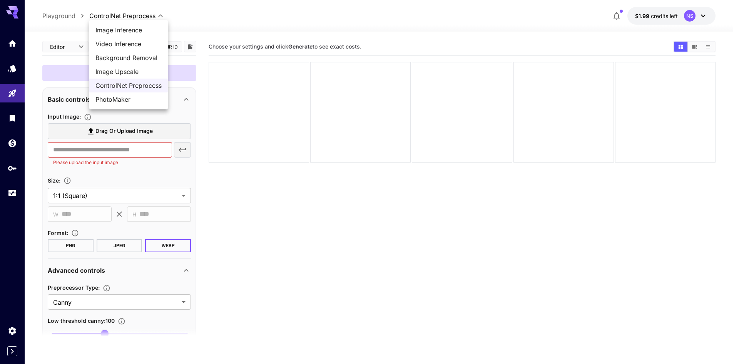
click at [111, 12] on body "**********" at bounding box center [369, 212] width 739 height 425
click at [121, 99] on span "PhotoMaker" at bounding box center [129, 99] width 66 height 9
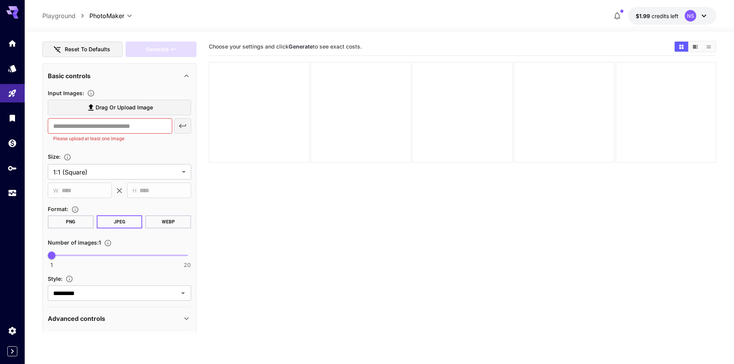
scroll to position [143, 0]
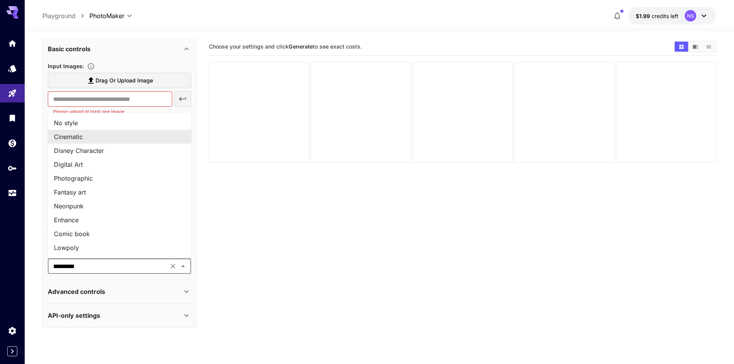
click at [157, 267] on input "*********" at bounding box center [108, 266] width 116 height 11
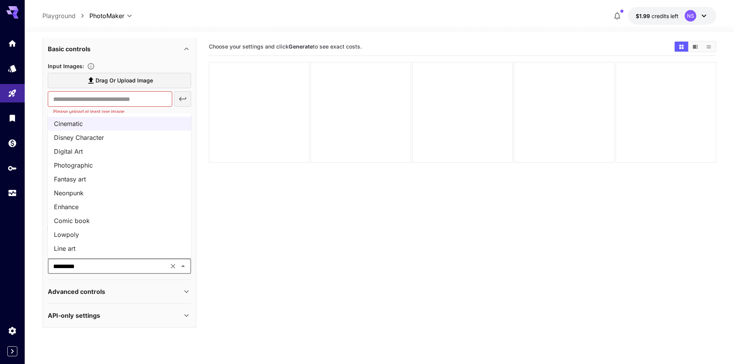
click at [114, 150] on li "Digital Art" at bounding box center [119, 151] width 143 height 14
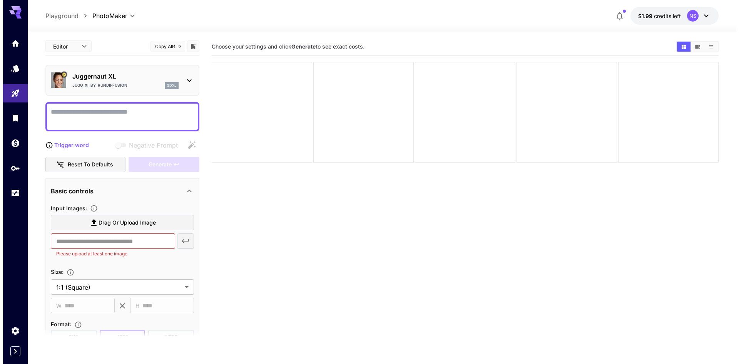
scroll to position [0, 0]
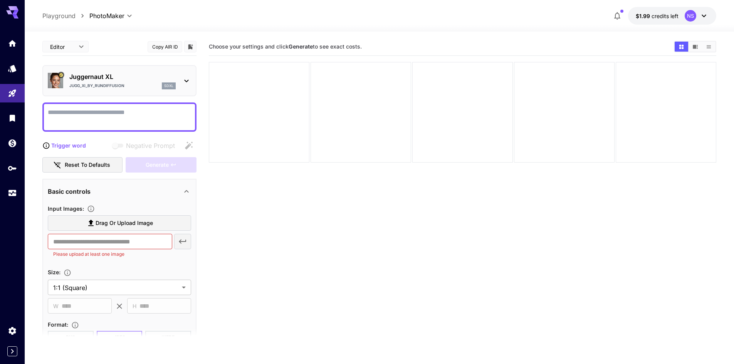
click at [64, 79] on div "Juggernaut XL Jugg_XI_by_RunDiffusion sdxl" at bounding box center [119, 80] width 143 height 23
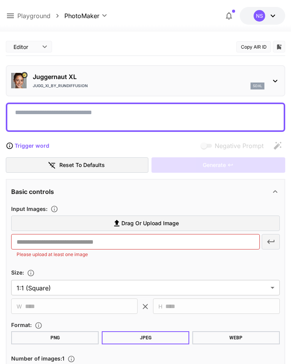
click at [41, 15] on p "Playground" at bounding box center [33, 15] width 33 height 9
type input "**********"
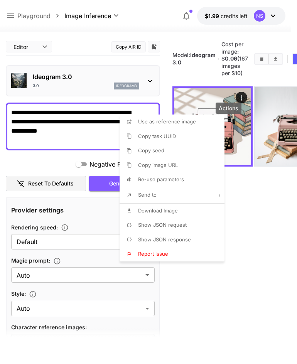
click at [179, 167] on li "Copy image URL" at bounding box center [173, 165] width 109 height 15
click at [266, 140] on div at bounding box center [148, 182] width 297 height 364
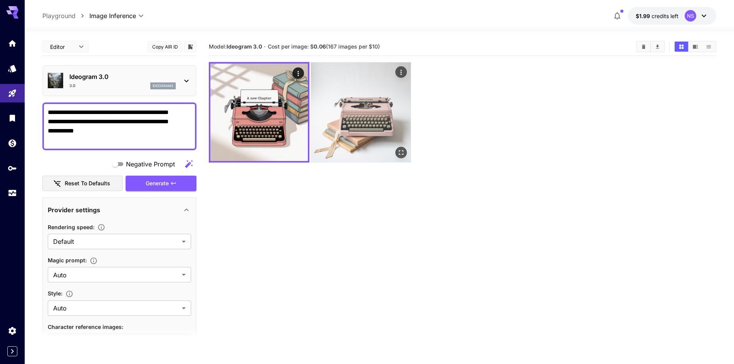
click at [381, 131] on img at bounding box center [361, 112] width 100 height 100
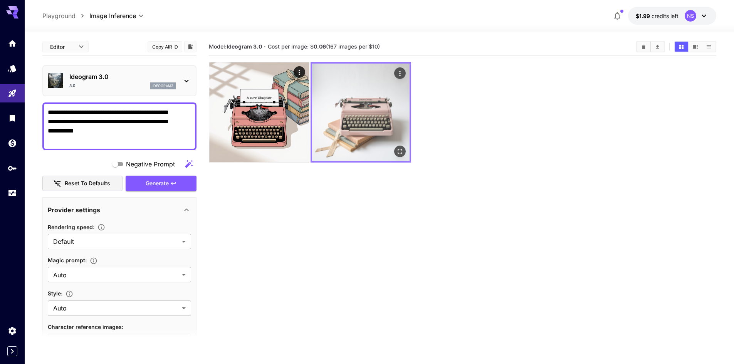
click at [399, 151] on icon "Open in fullscreen" at bounding box center [400, 152] width 8 height 8
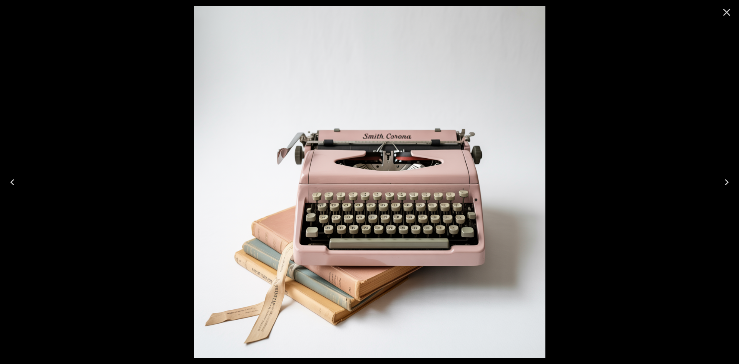
click at [316, 84] on img at bounding box center [370, 182] width 352 height 352
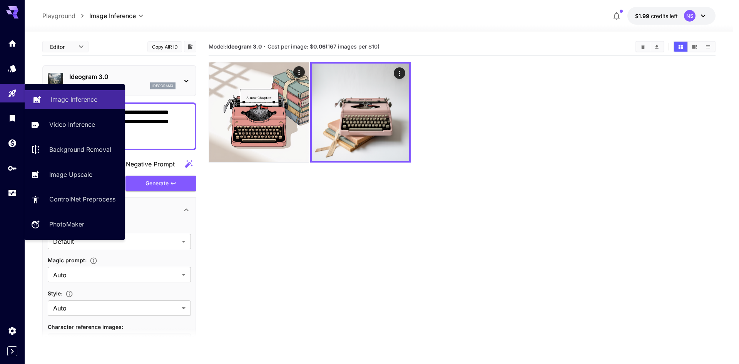
click at [53, 100] on p "Image Inference" at bounding box center [74, 99] width 47 height 9
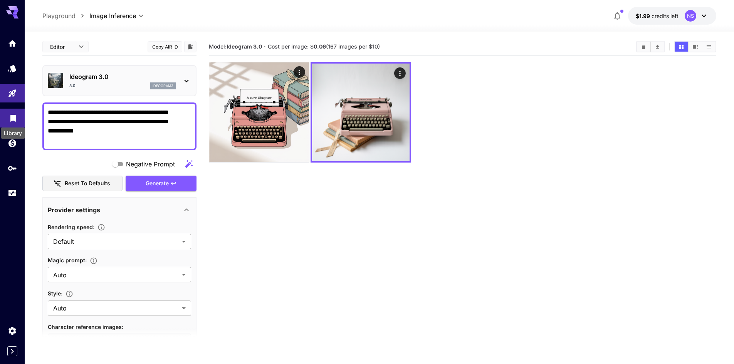
click at [17, 120] on icon "Library" at bounding box center [12, 115] width 9 height 9
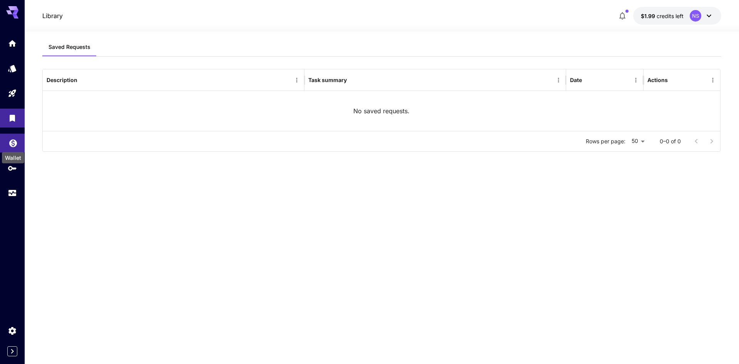
click at [13, 145] on icon "Wallet" at bounding box center [12, 140] width 9 height 9
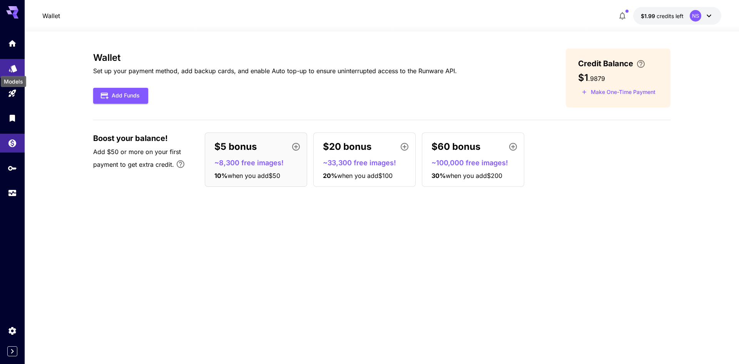
click at [8, 62] on icon "Models" at bounding box center [12, 65] width 9 height 9
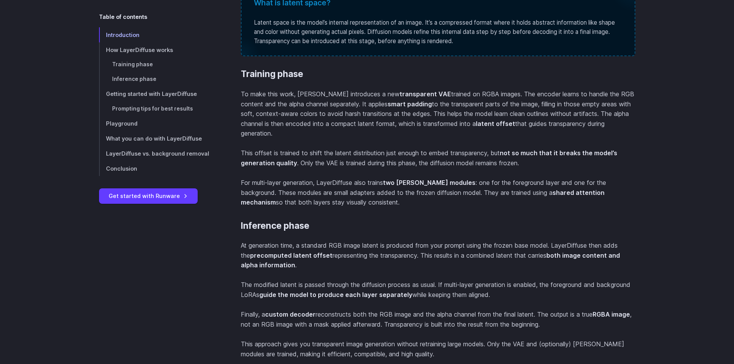
scroll to position [847, 0]
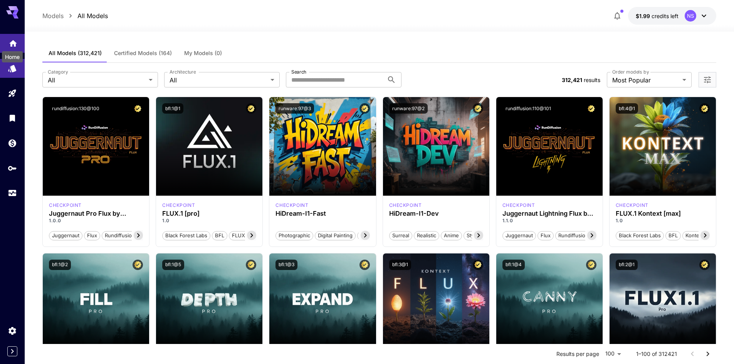
click at [14, 44] on icon "Home" at bounding box center [13, 41] width 8 height 7
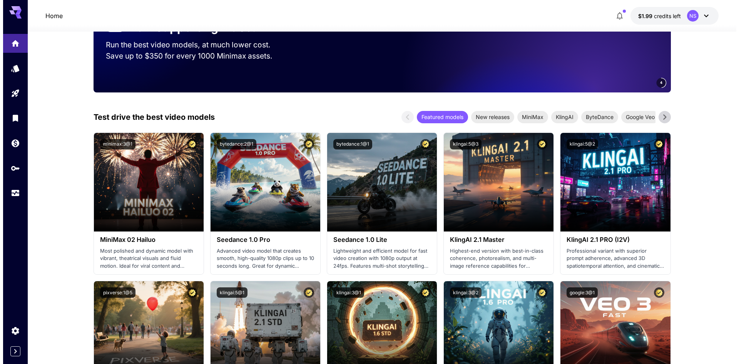
scroll to position [77, 0]
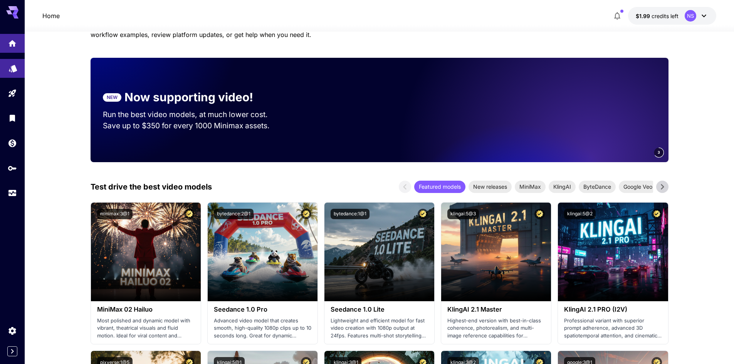
click at [6, 66] on link at bounding box center [12, 68] width 25 height 19
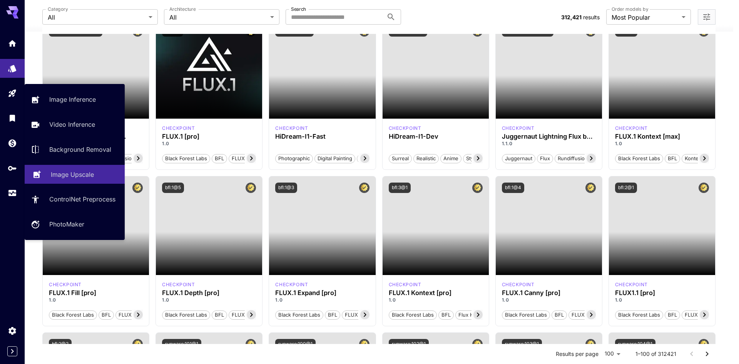
click at [90, 174] on p "Image Upscale" at bounding box center [72, 174] width 43 height 9
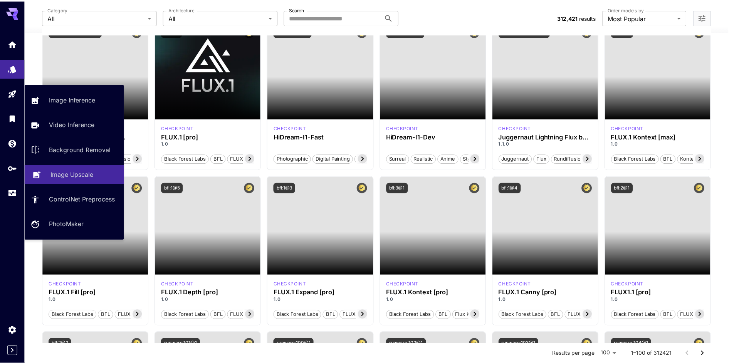
scroll to position [61, 0]
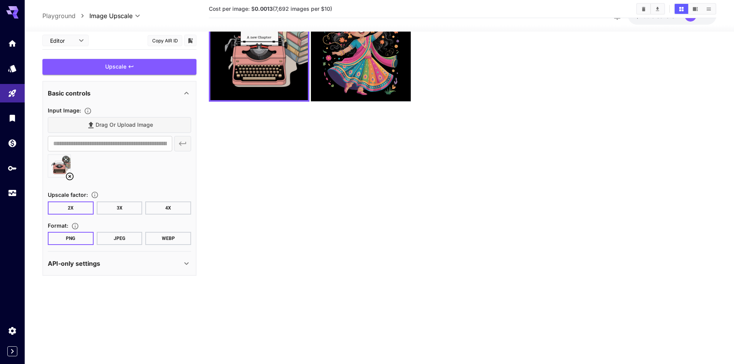
click at [70, 176] on icon at bounding box center [70, 177] width 8 height 8
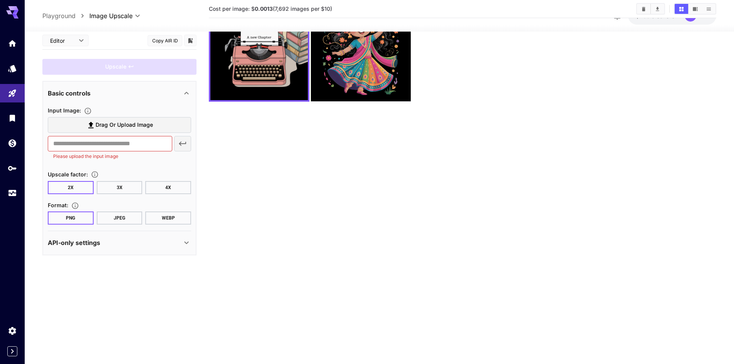
click at [99, 124] on span "Drag or upload image" at bounding box center [124, 125] width 57 height 10
click at [0, 0] on input "Drag or upload image" at bounding box center [0, 0] width 0 height 0
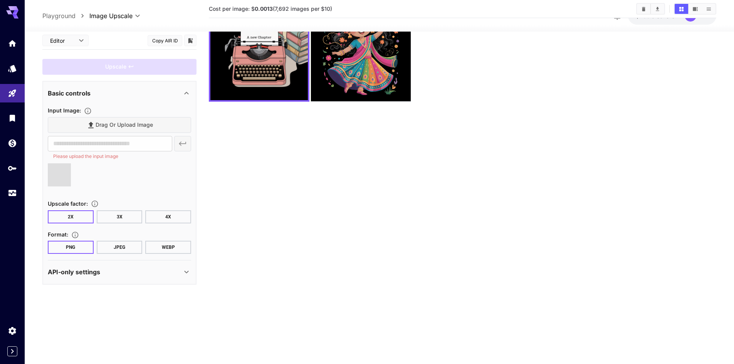
click at [107, 276] on div "API-only settings" at bounding box center [115, 271] width 134 height 9
type input "**********"
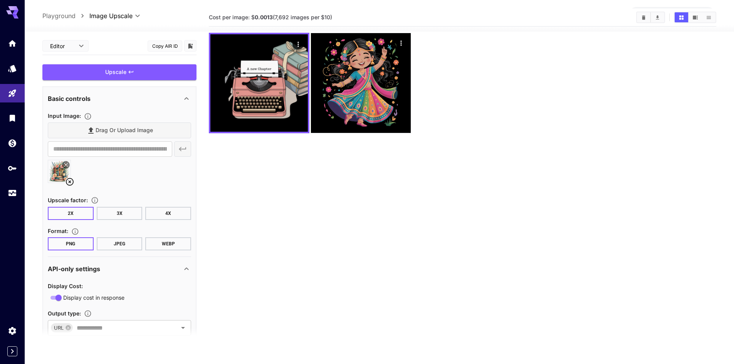
scroll to position [0, 0]
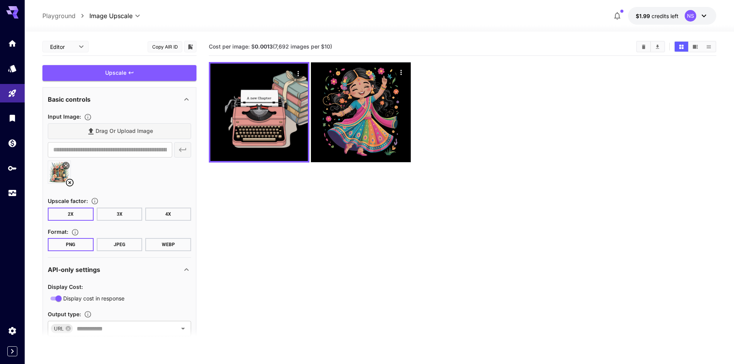
click at [170, 245] on button "WEBP" at bounding box center [168, 244] width 46 height 13
click at [146, 75] on div "Upscale" at bounding box center [119, 73] width 154 height 16
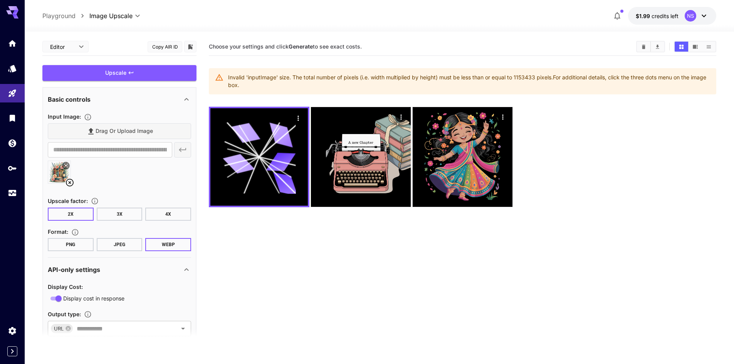
click at [59, 175] on img at bounding box center [59, 172] width 22 height 22
click at [68, 164] on icon at bounding box center [66, 165] width 5 height 5
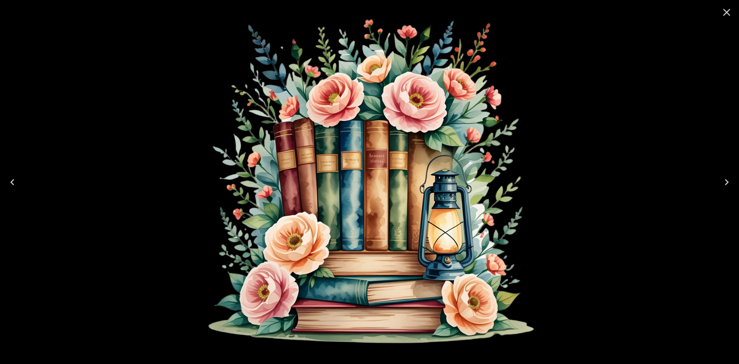
drag, startPoint x: 315, startPoint y: 219, endPoint x: 319, endPoint y: 217, distance: 4.0
click at [319, 218] on img at bounding box center [370, 182] width 352 height 352
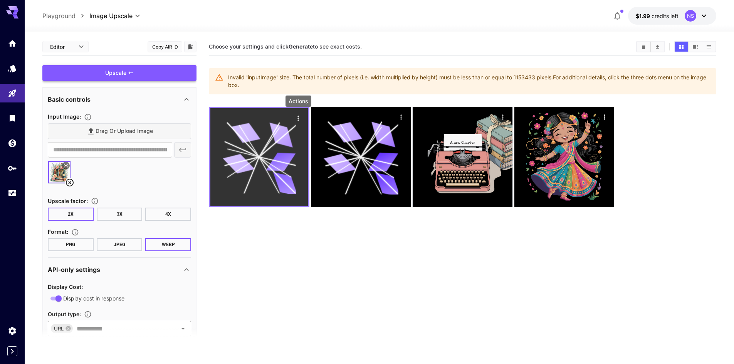
click at [297, 118] on icon "Actions" at bounding box center [298, 118] width 8 height 8
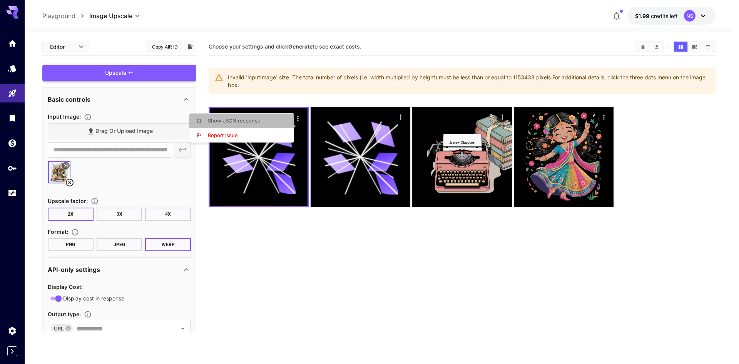
click at [258, 119] on span "Show JSON response" at bounding box center [234, 120] width 53 height 6
